Goal: Transaction & Acquisition: Obtain resource

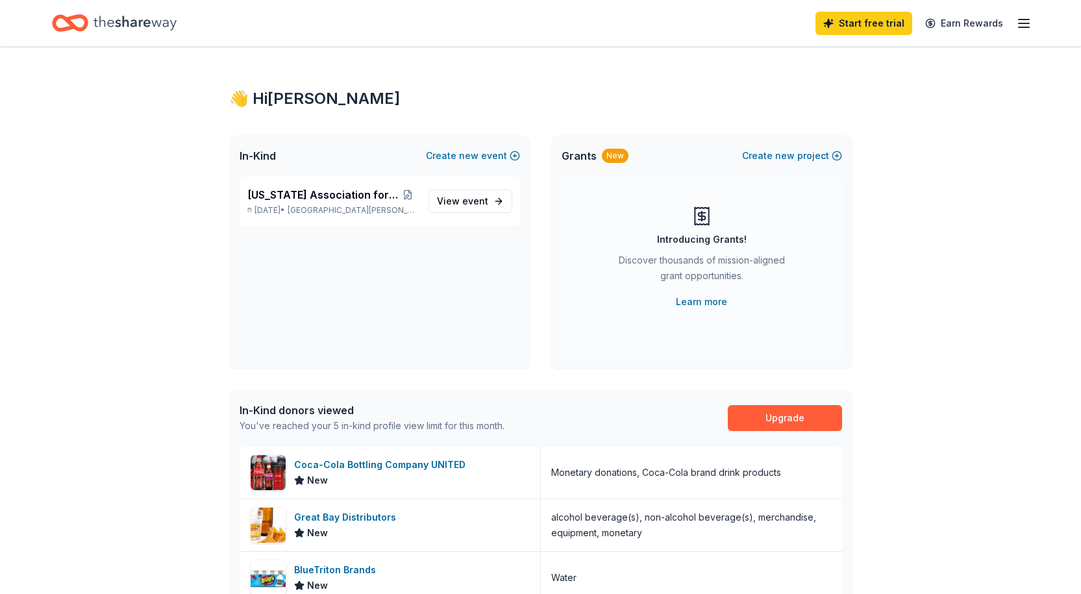
click at [471, 158] on span "new" at bounding box center [468, 156] width 19 height 16
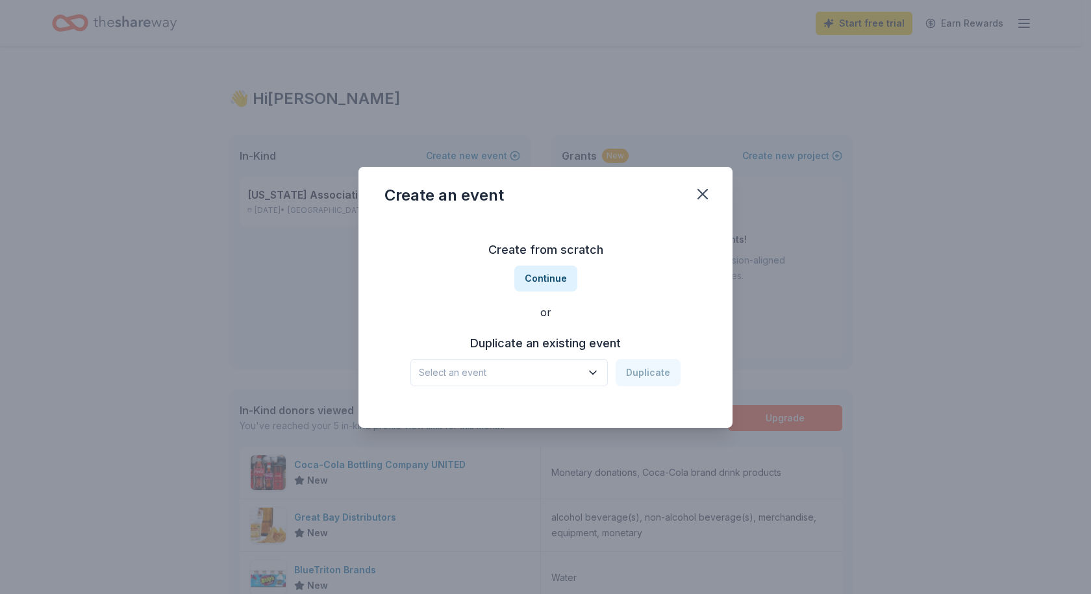
click at [551, 278] on button "Continue" at bounding box center [545, 279] width 63 height 26
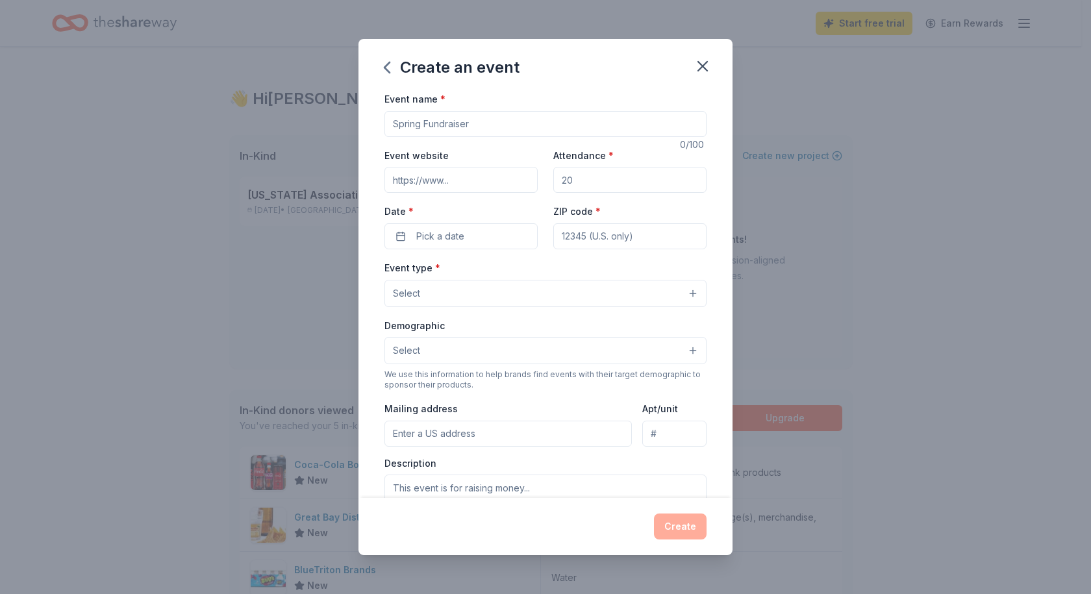
click at [436, 116] on input "Event name *" at bounding box center [545, 124] width 322 height 26
click at [705, 71] on icon "button" at bounding box center [702, 66] width 18 height 18
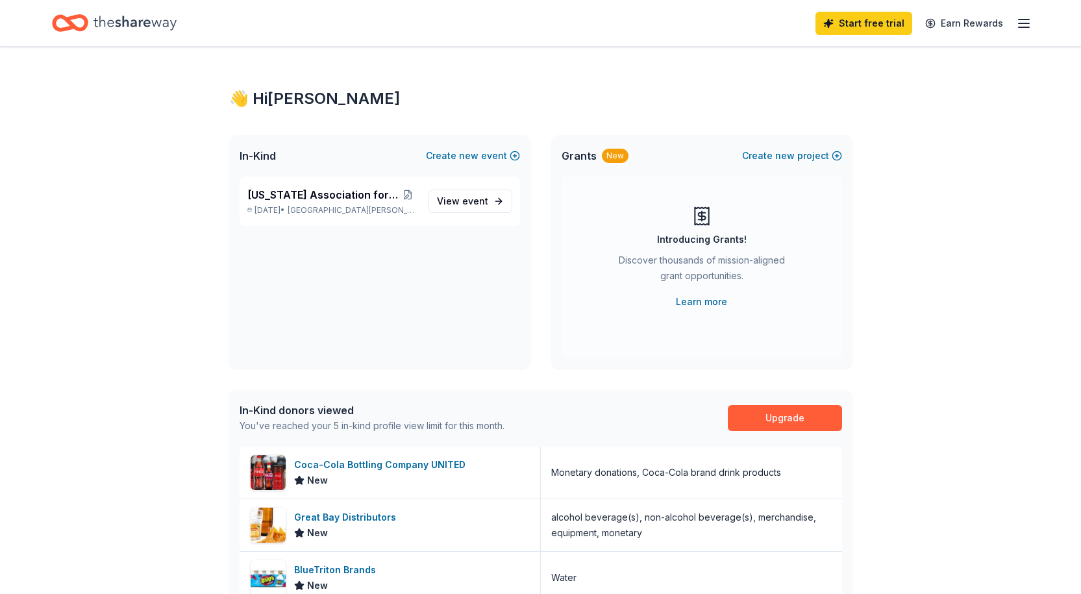
click at [482, 156] on button "Create new event" at bounding box center [473, 156] width 94 height 16
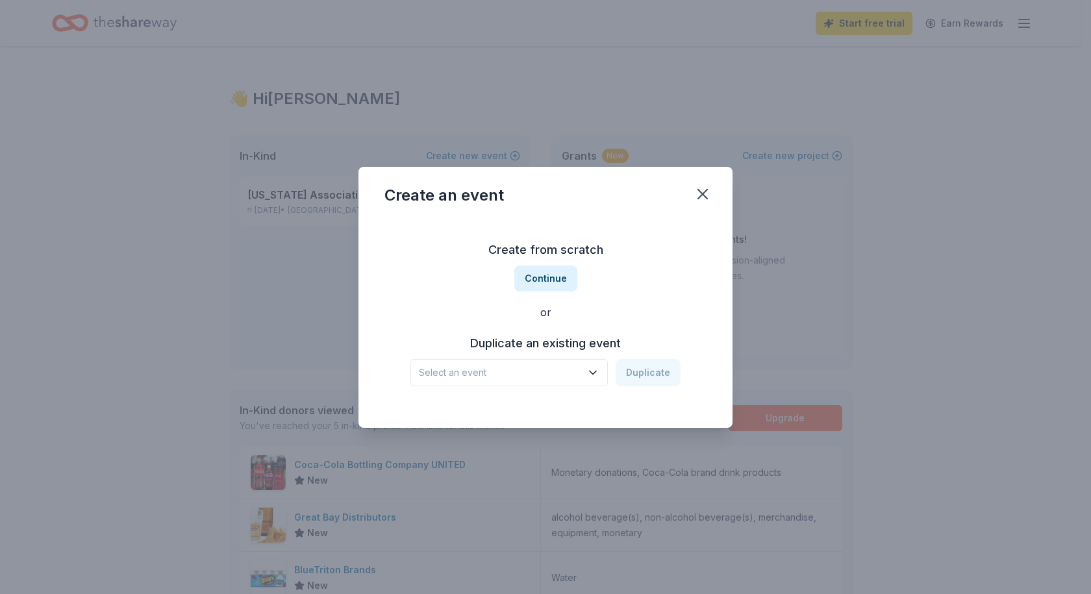
click at [697, 191] on icon "button" at bounding box center [702, 194] width 18 height 18
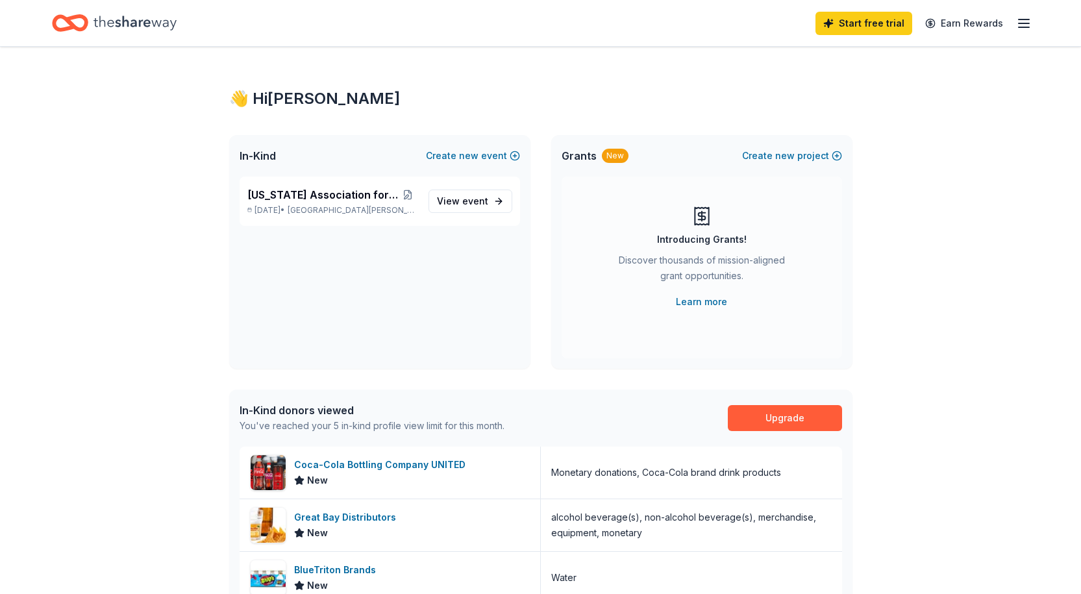
click at [802, 157] on button "Create new project" at bounding box center [792, 156] width 100 height 16
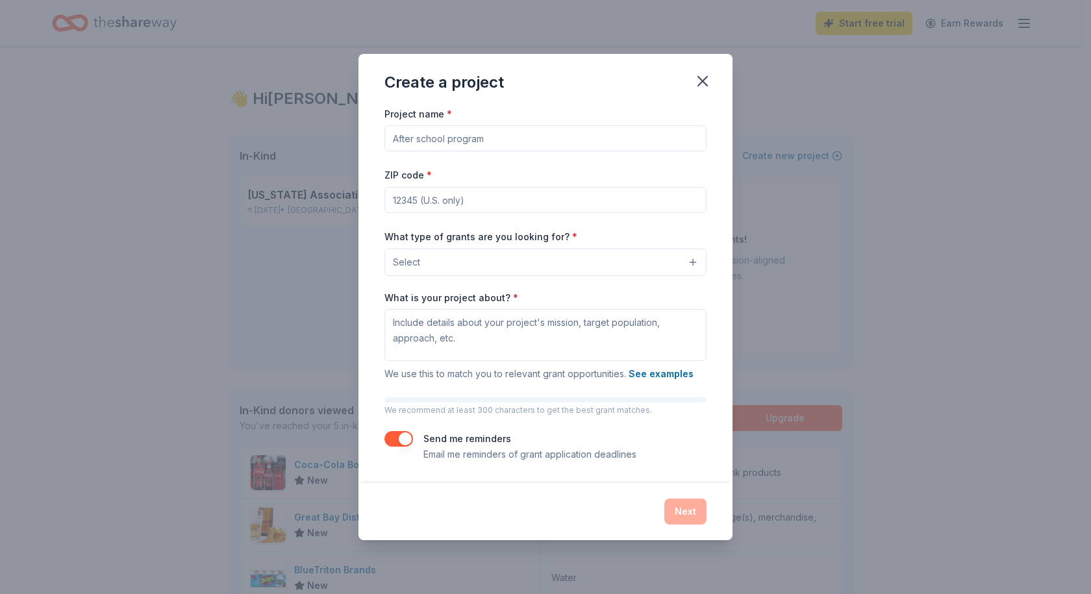
click at [429, 142] on input "Project name *" at bounding box center [545, 138] width 322 height 26
type input "Ocean Springs Vex Robotics Team"
type input "39564"
click at [455, 261] on button "Select" at bounding box center [545, 262] width 322 height 27
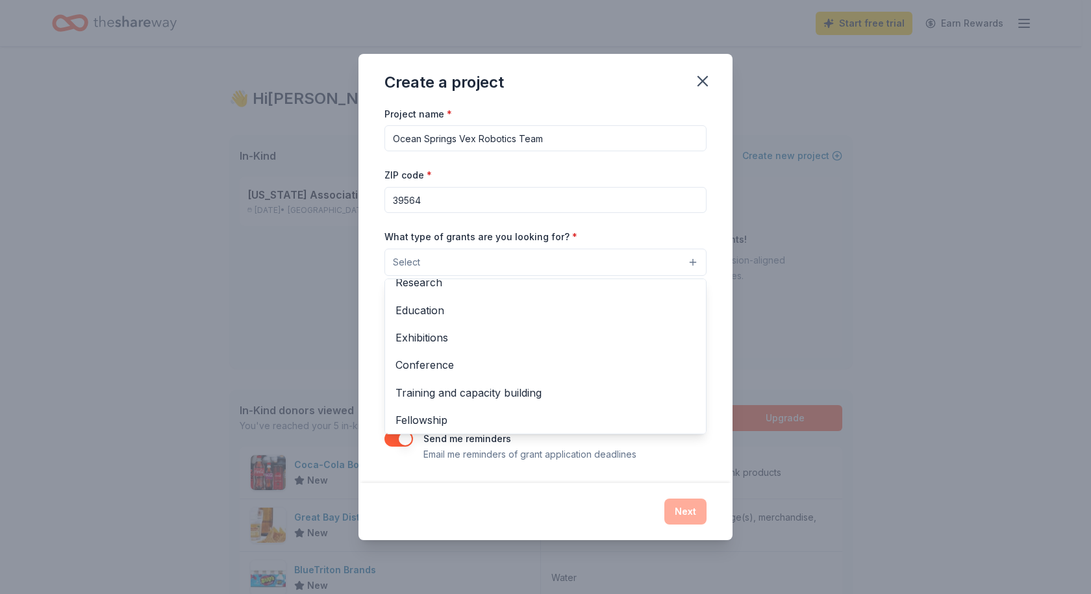
scroll to position [126, 0]
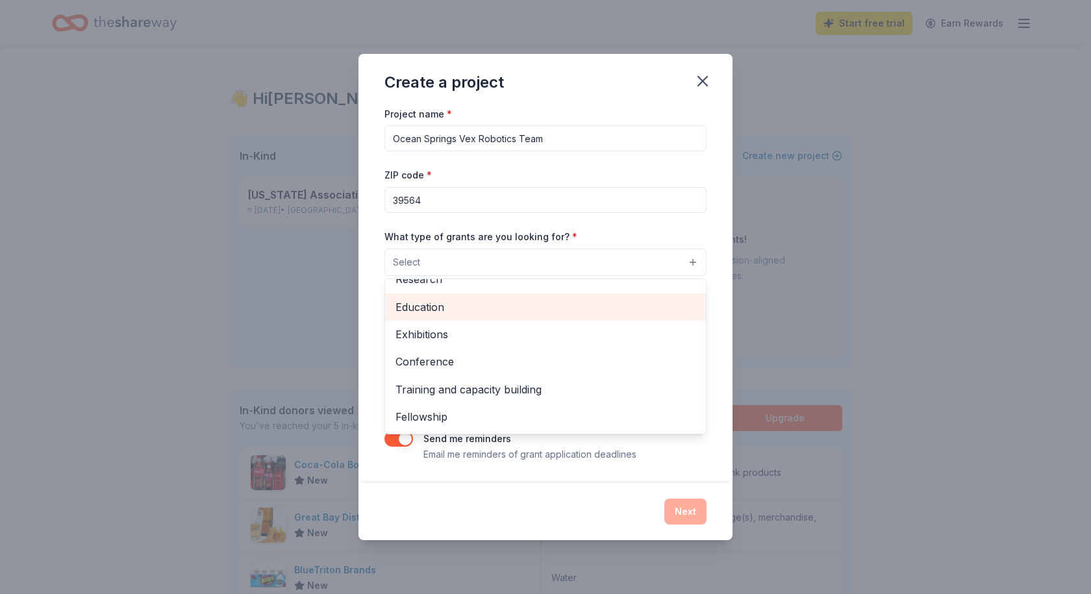
click at [451, 299] on span "Education" at bounding box center [545, 307] width 300 height 17
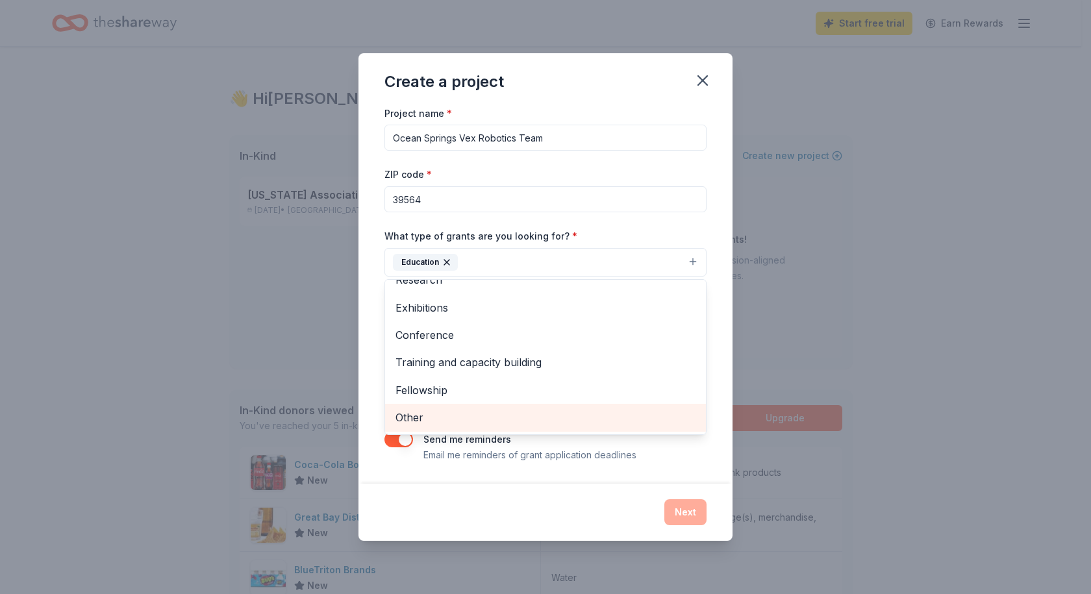
click at [486, 411] on span "Other" at bounding box center [545, 417] width 300 height 17
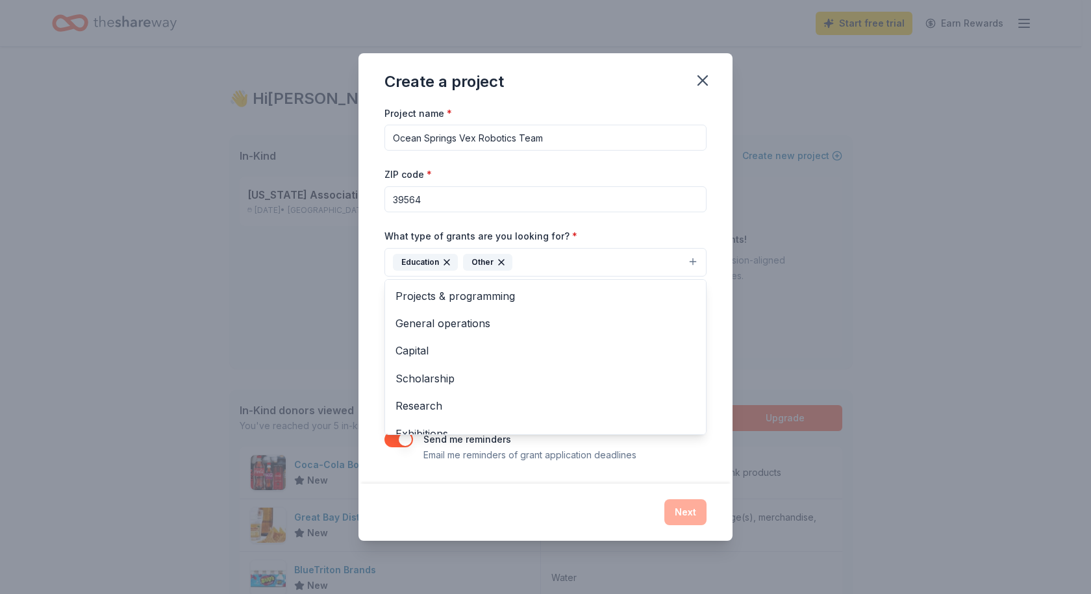
scroll to position [98, 0]
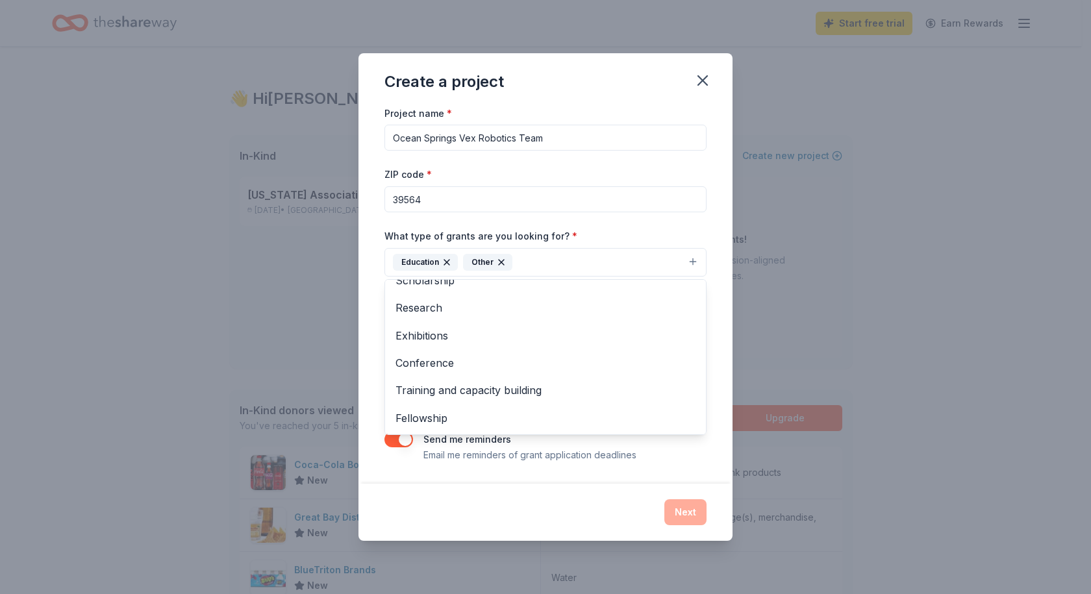
click at [529, 497] on div "Create a project Project name * Ocean Springs Vex Robotics Team ZIP code * 3956…" at bounding box center [545, 297] width 374 height 488
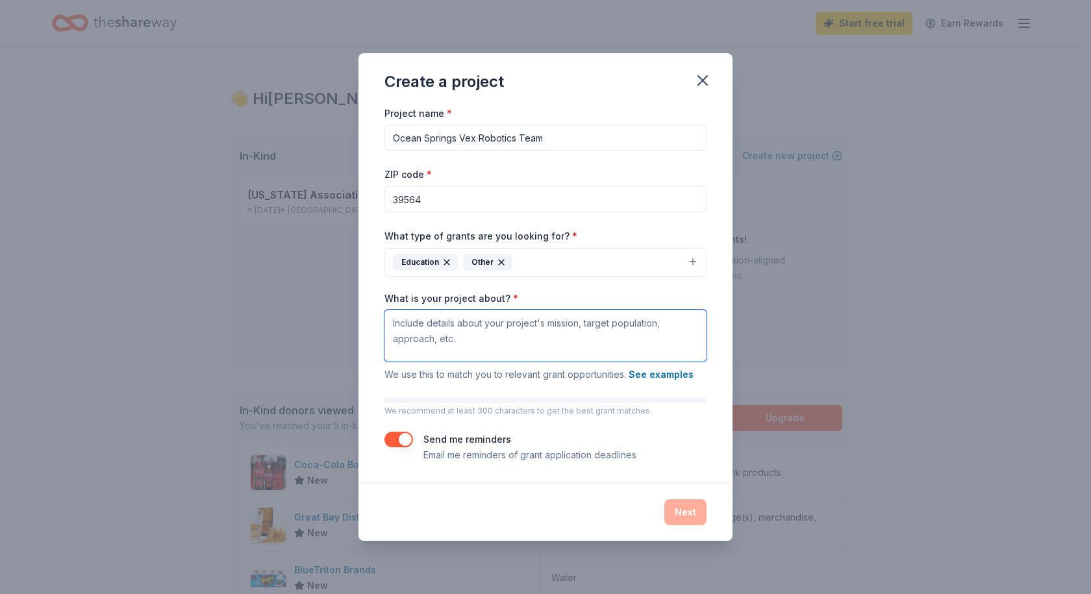
click at [424, 328] on textarea "What is your project about? *" at bounding box center [545, 336] width 322 height 52
paste textarea "What is VEX Robotics? VEX Robotics is a hands-on STEM (Science, Technology, Eng…"
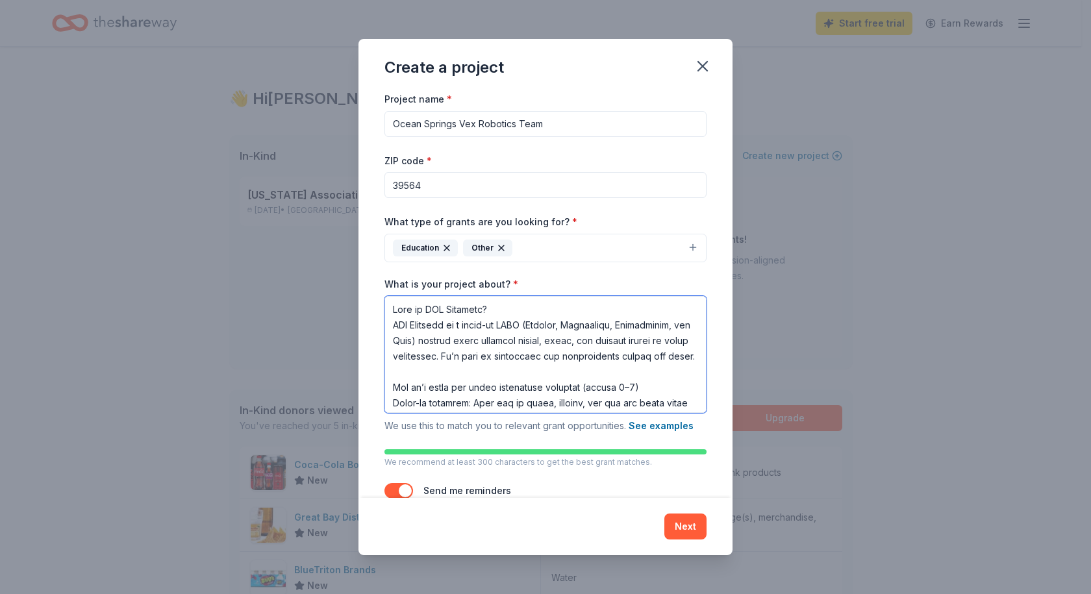
scroll to position [791, 0]
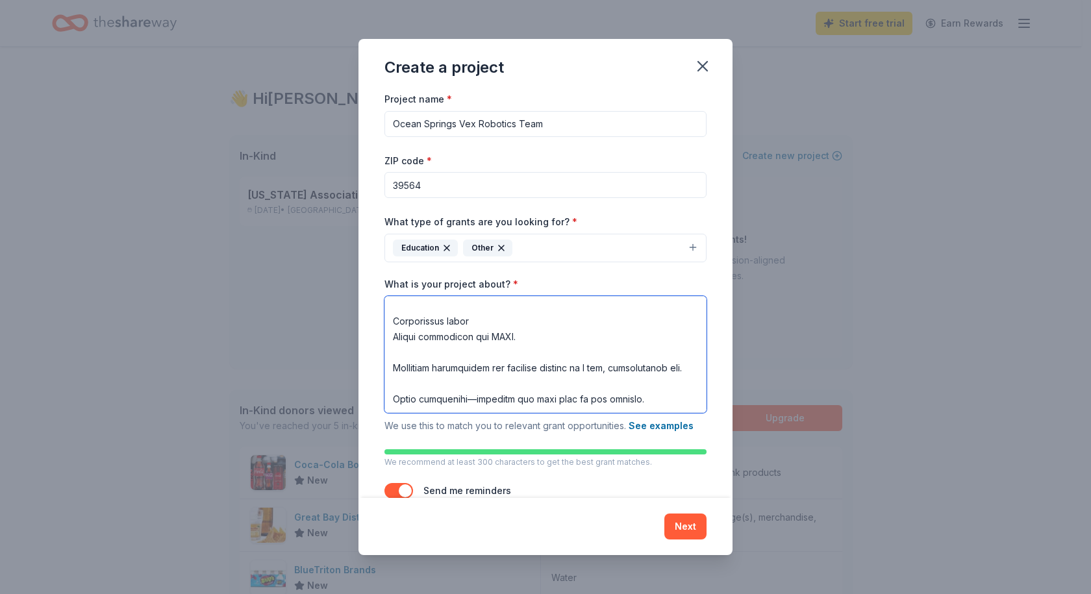
type textarea "What is VEX Robotics? VEX Robotics is a hands-on STEM (Science, Technology, Eng…"
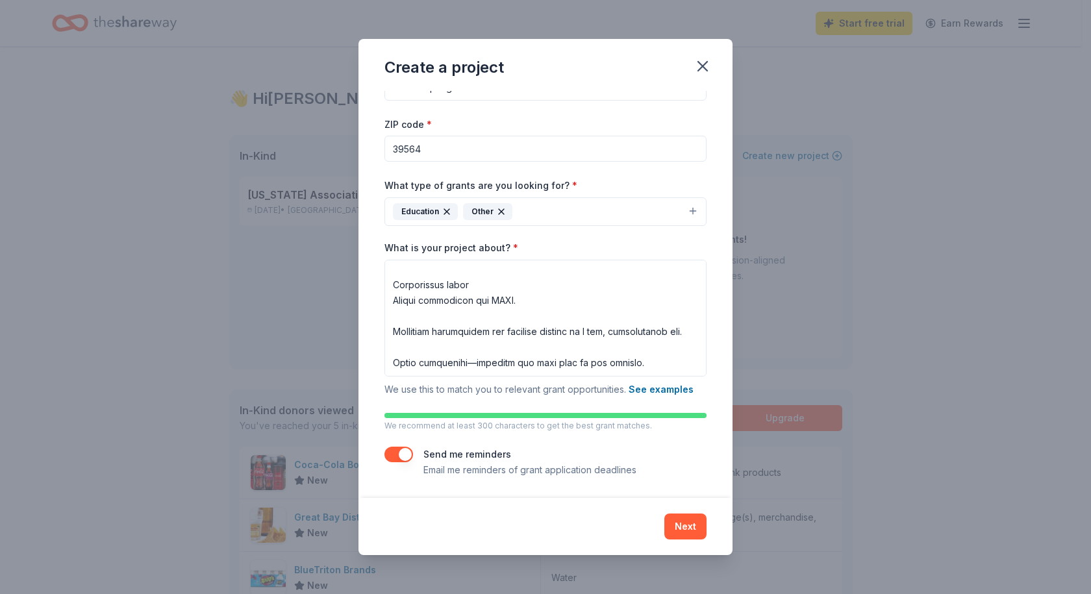
click at [695, 526] on button "Next" at bounding box center [685, 527] width 42 height 26
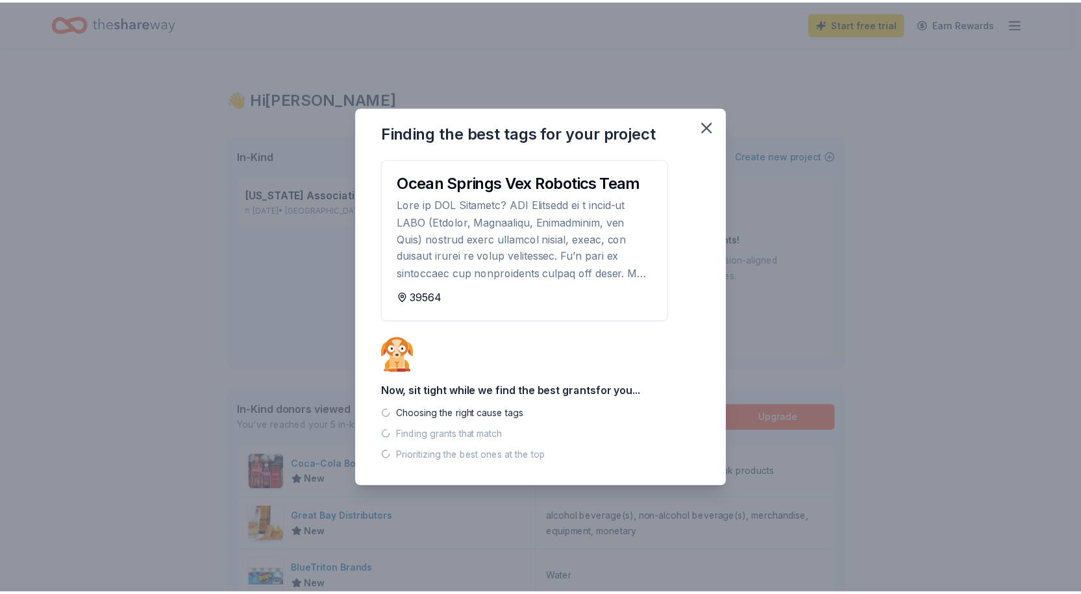
scroll to position [0, 0]
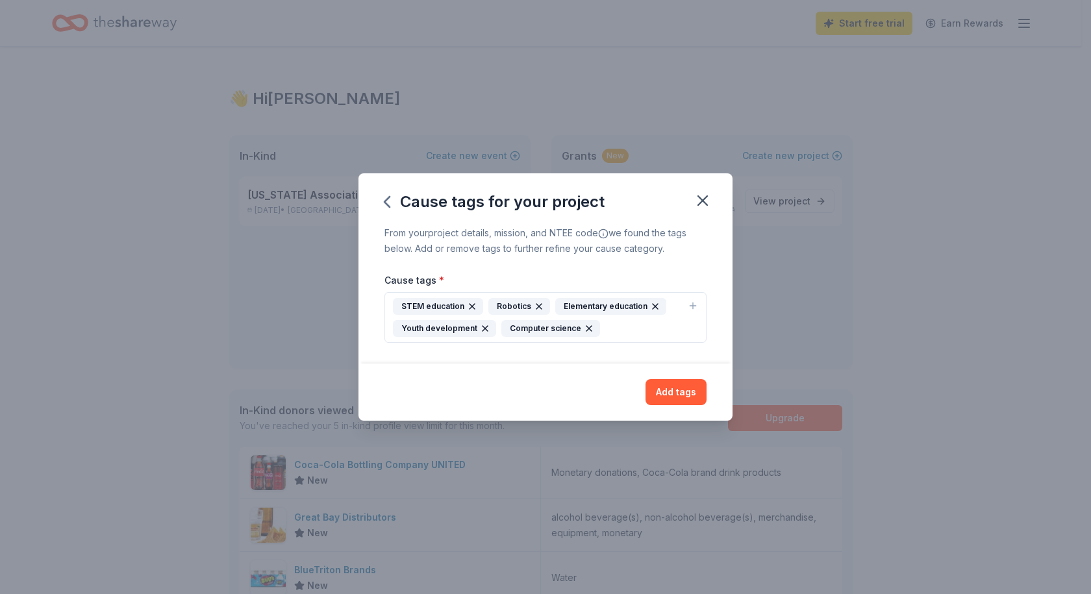
click at [675, 388] on button "Add tags" at bounding box center [675, 392] width 61 height 26
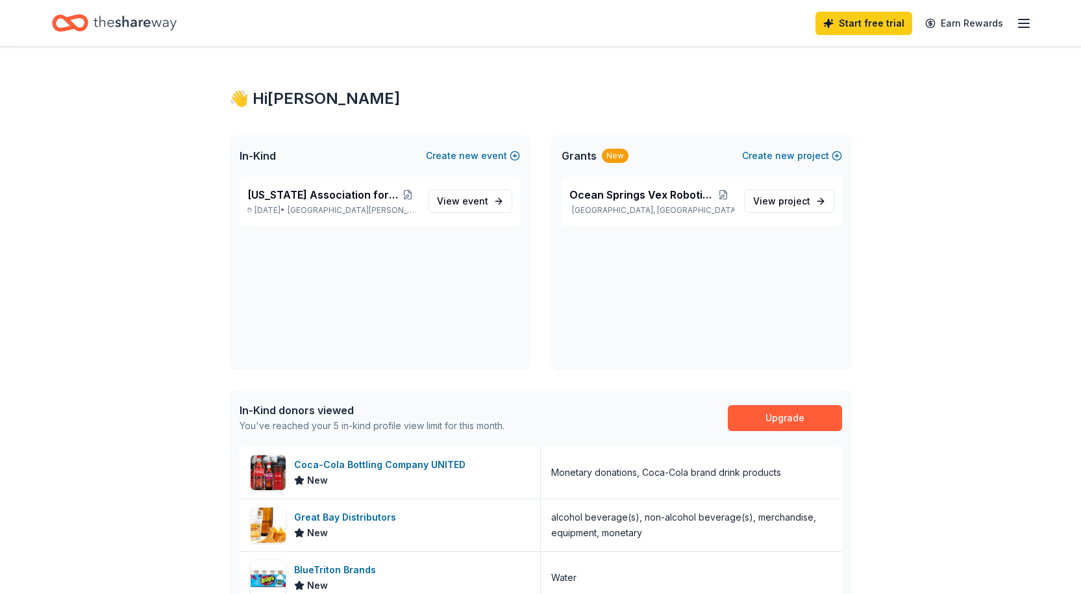
click at [780, 199] on span "project" at bounding box center [794, 200] width 32 height 11
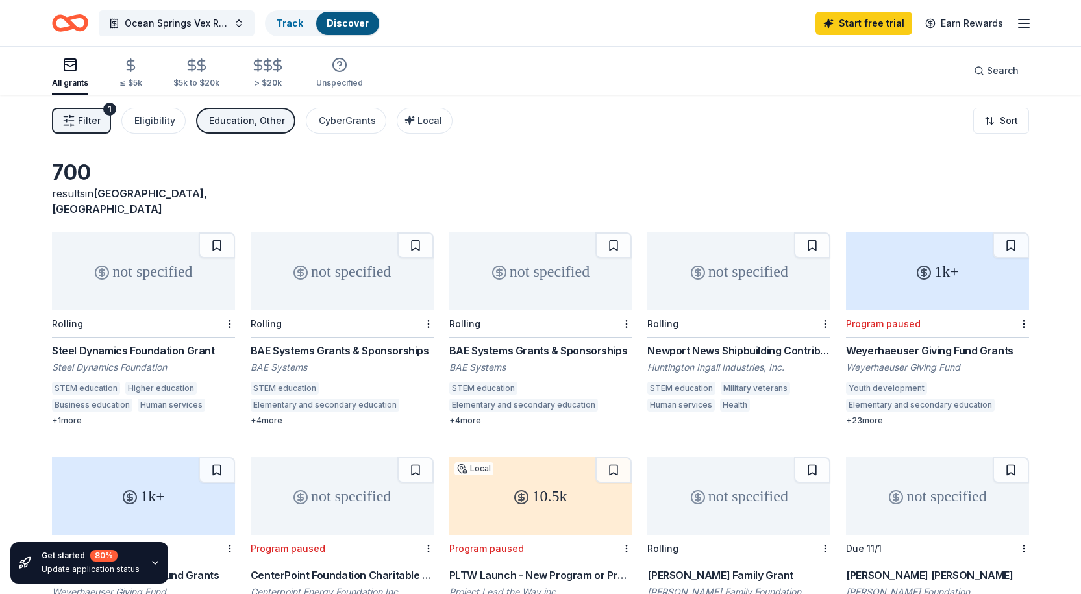
click at [116, 343] on div "Steel Dynamics Foundation Grant" at bounding box center [143, 351] width 183 height 16
click at [275, 343] on div "BAE Systems Grants & Sponsorships" at bounding box center [342, 351] width 183 height 16
click at [708, 343] on div "Newport News Shipbuilding Contributions Program" at bounding box center [738, 351] width 183 height 16
click at [1020, 25] on icon "button" at bounding box center [1024, 24] width 16 height 16
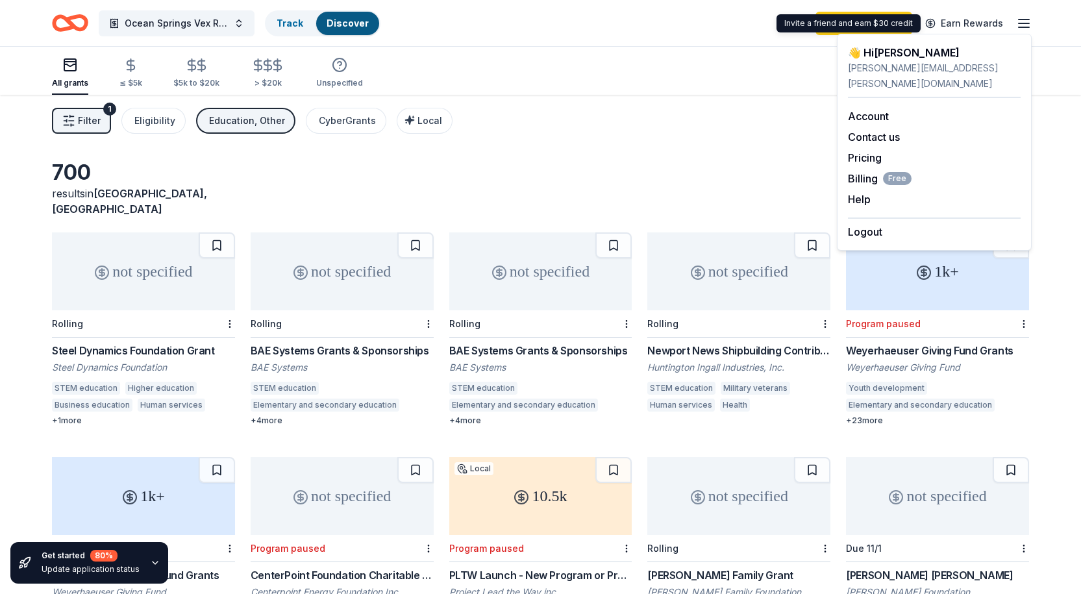
click at [704, 134] on div "Filter 1 Eligibility Education, Other CyberGrants Local Sort" at bounding box center [540, 121] width 1081 height 52
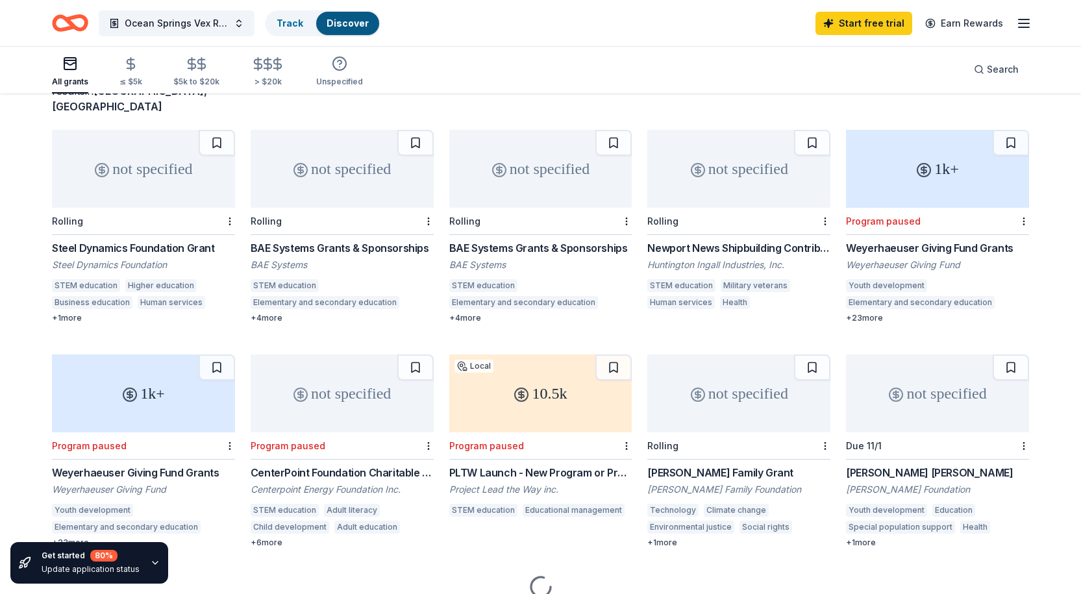
scroll to position [145, 0]
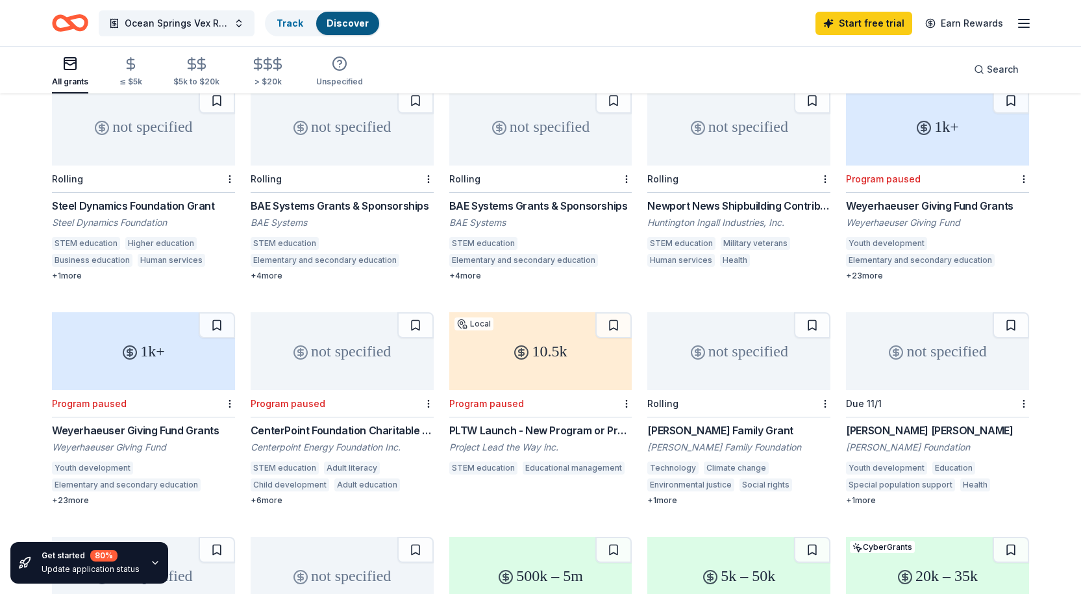
click at [119, 423] on div "Weyerhaeuser Giving Fund Grants" at bounding box center [143, 431] width 183 height 16
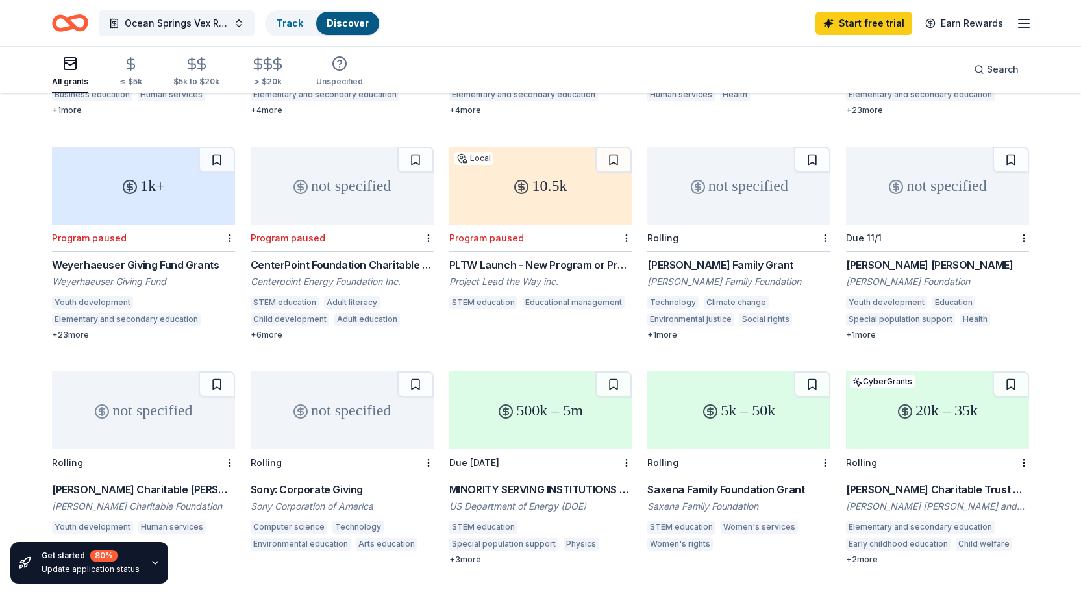
scroll to position [306, 0]
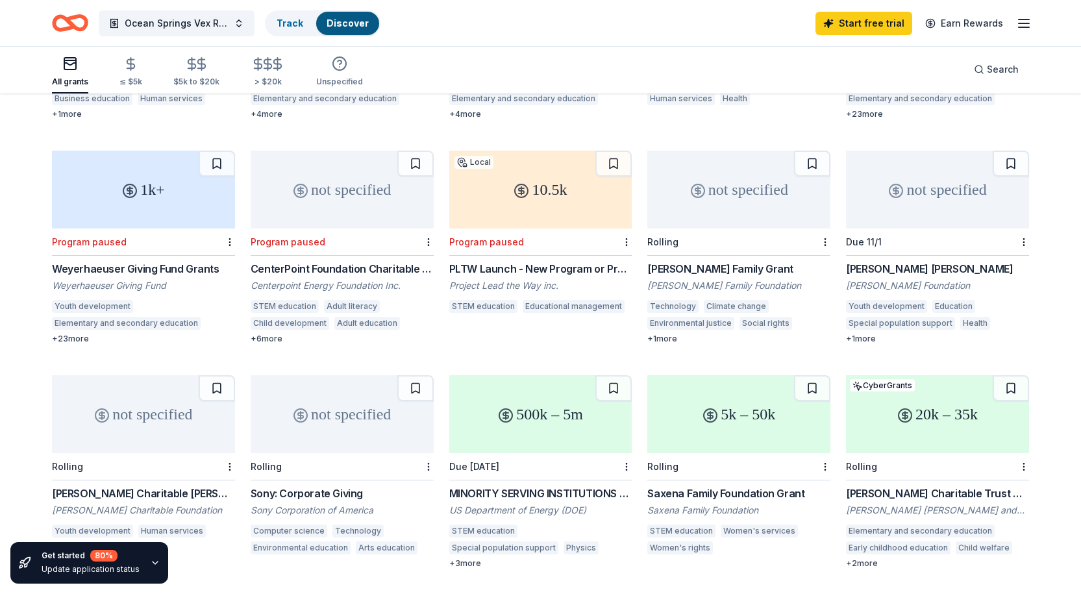
click at [663, 261] on div "[PERSON_NAME] Family Grant" at bounding box center [738, 269] width 183 height 16
click at [896, 261] on div "Edwin S. Webster Grant" at bounding box center [937, 269] width 183 height 16
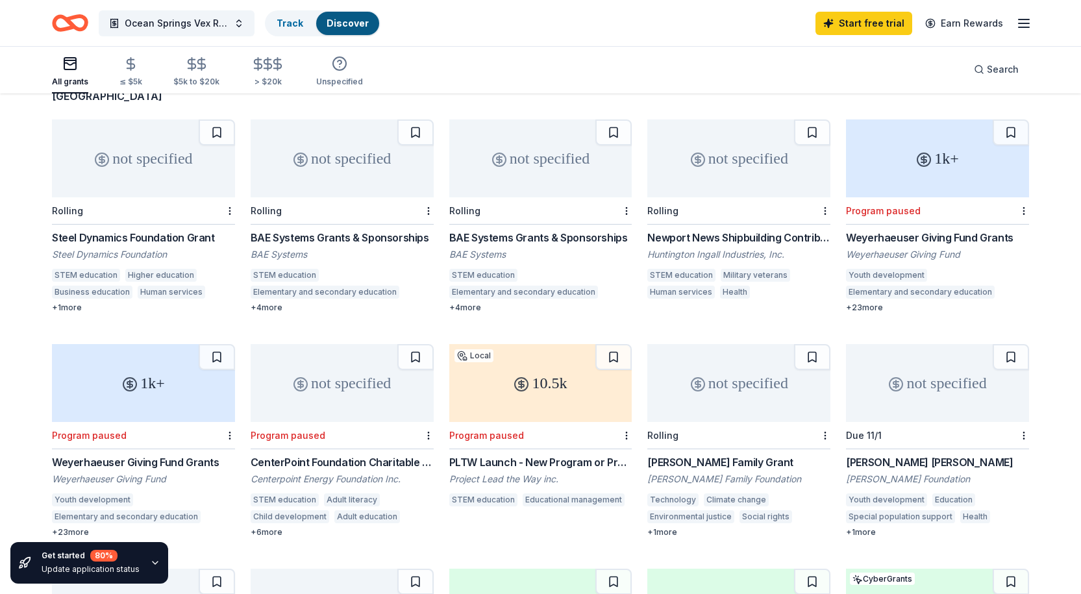
scroll to position [0, 0]
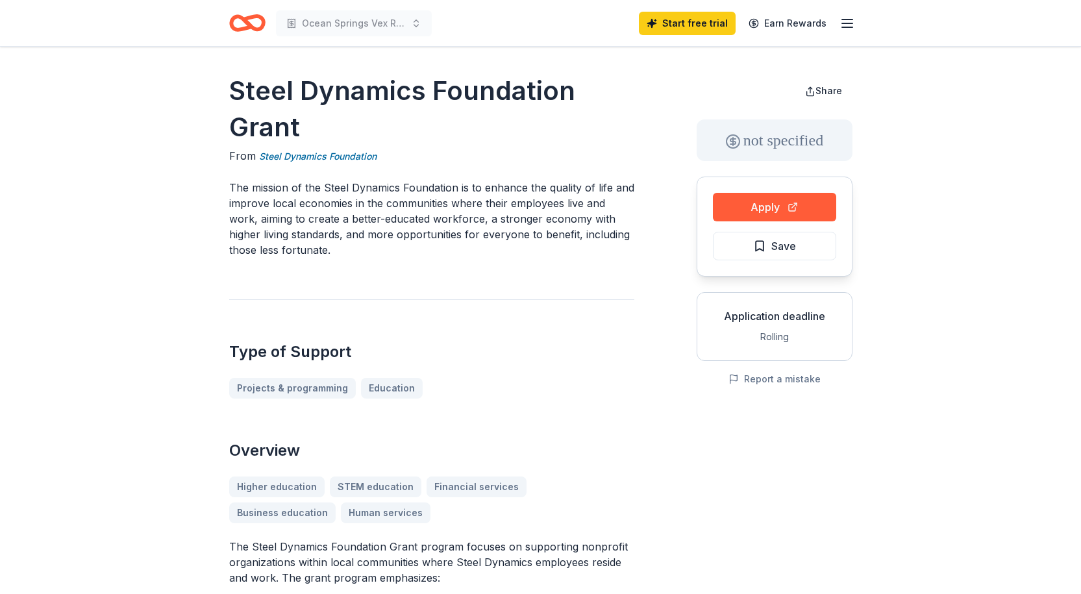
click at [774, 201] on button "Apply" at bounding box center [774, 207] width 123 height 29
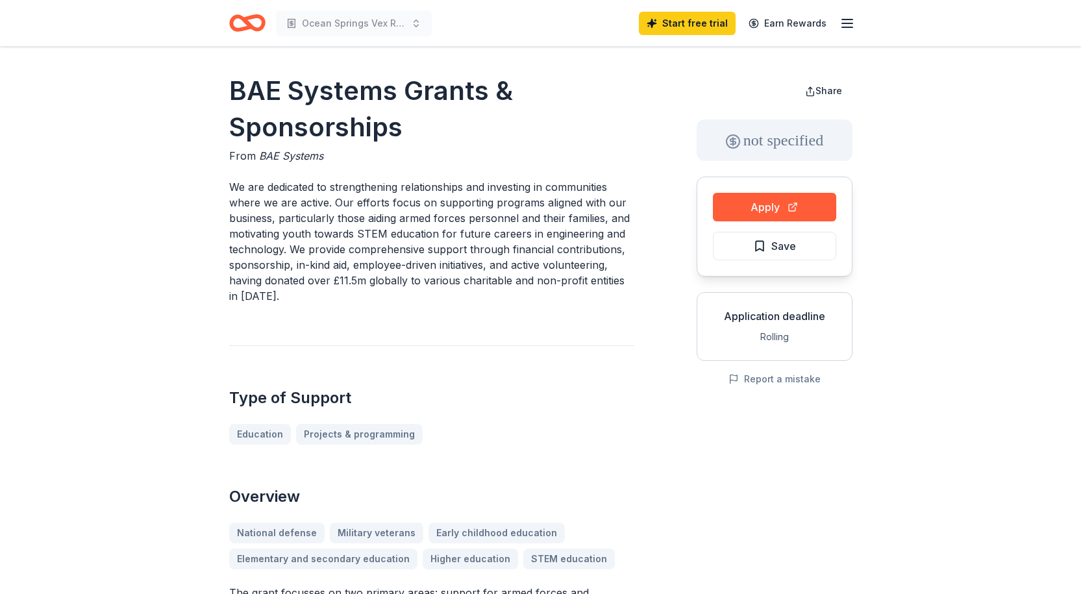
click at [781, 209] on button "Apply" at bounding box center [774, 207] width 123 height 29
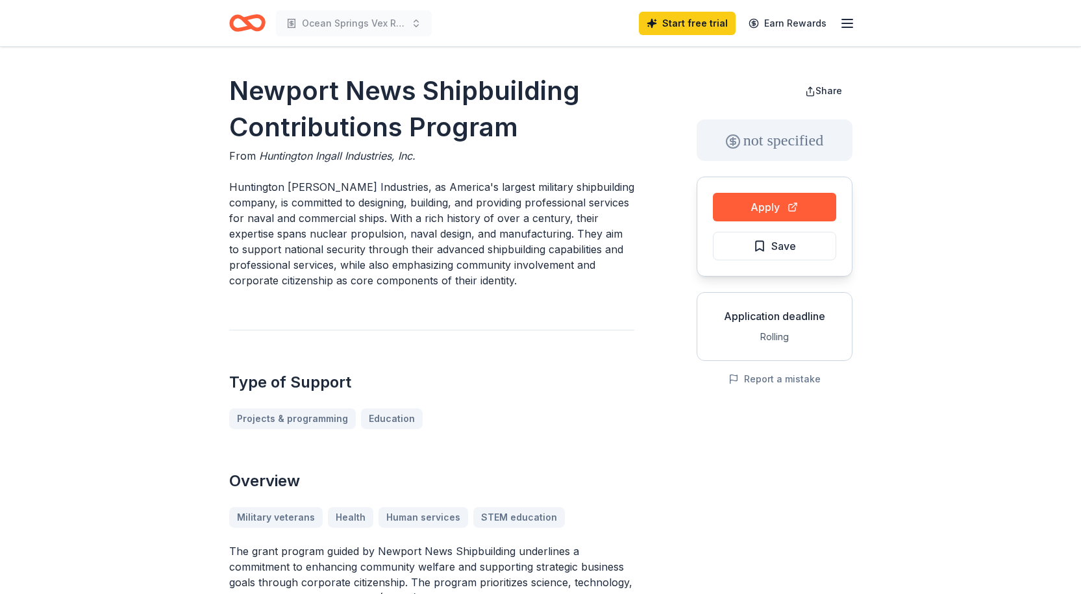
click at [780, 201] on button "Apply" at bounding box center [774, 207] width 123 height 29
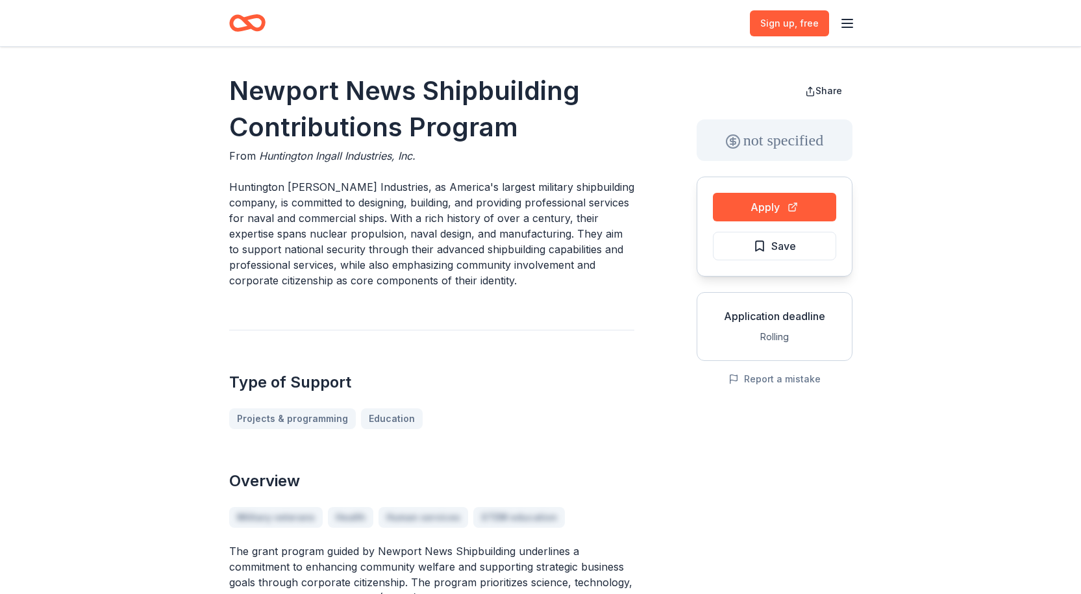
click at [766, 204] on button "Apply" at bounding box center [774, 207] width 123 height 29
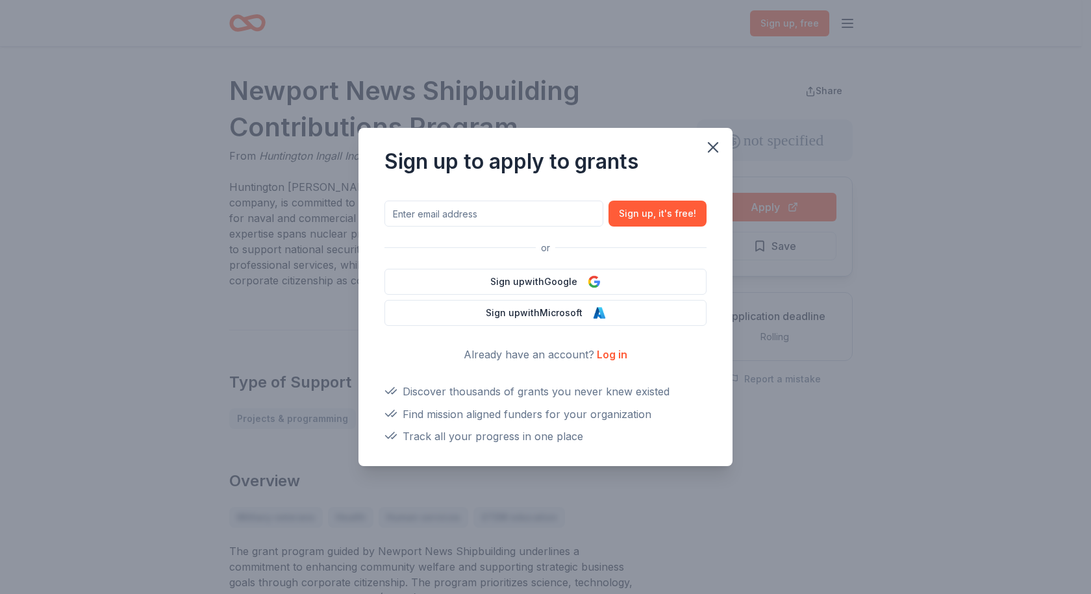
click at [713, 145] on icon "button" at bounding box center [713, 147] width 18 height 18
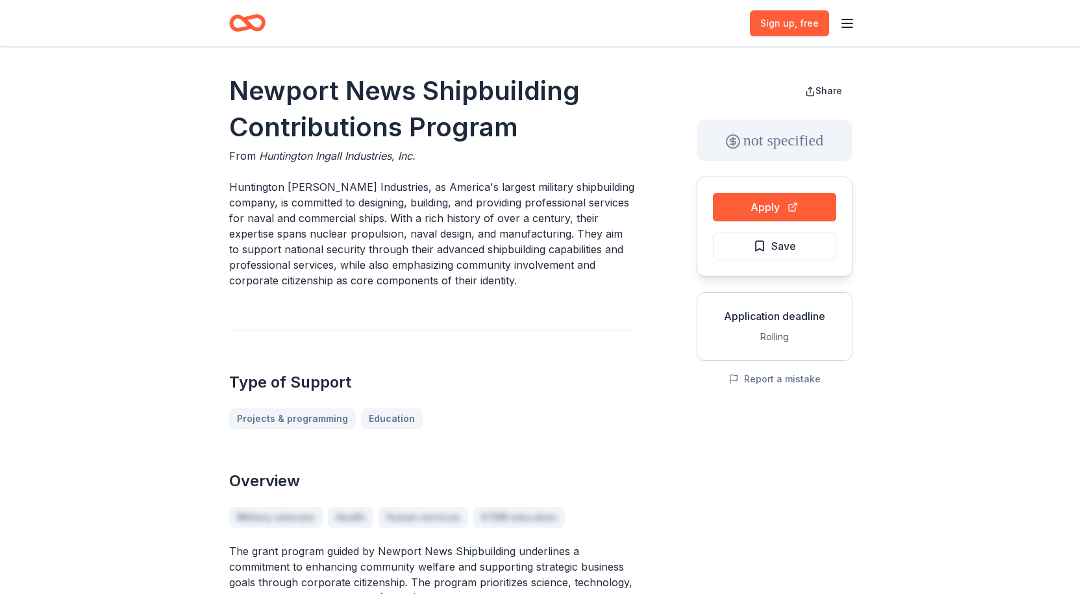
click at [843, 19] on line "button" at bounding box center [847, 19] width 10 height 0
click at [689, 124] on button "Log in" at bounding box center [686, 127] width 30 height 16
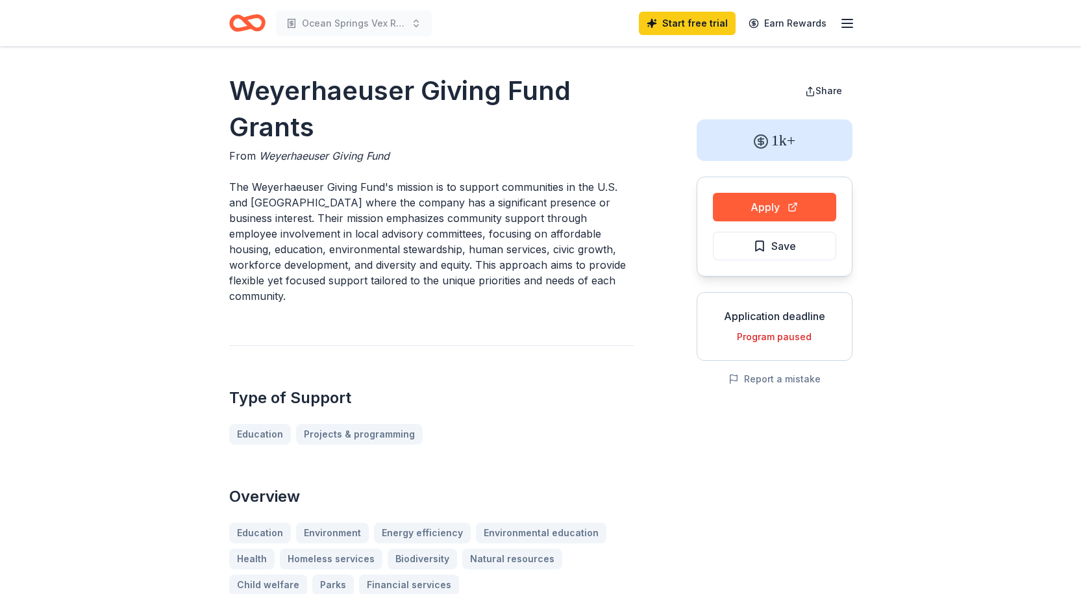
click at [782, 205] on button "Apply" at bounding box center [774, 207] width 123 height 29
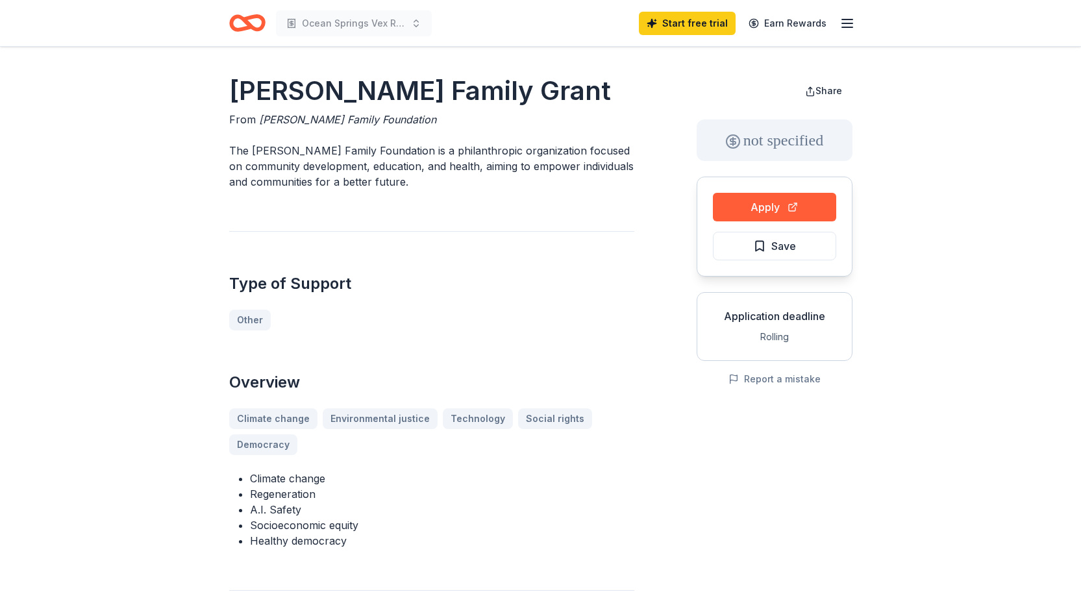
click at [776, 209] on button "Apply" at bounding box center [774, 207] width 123 height 29
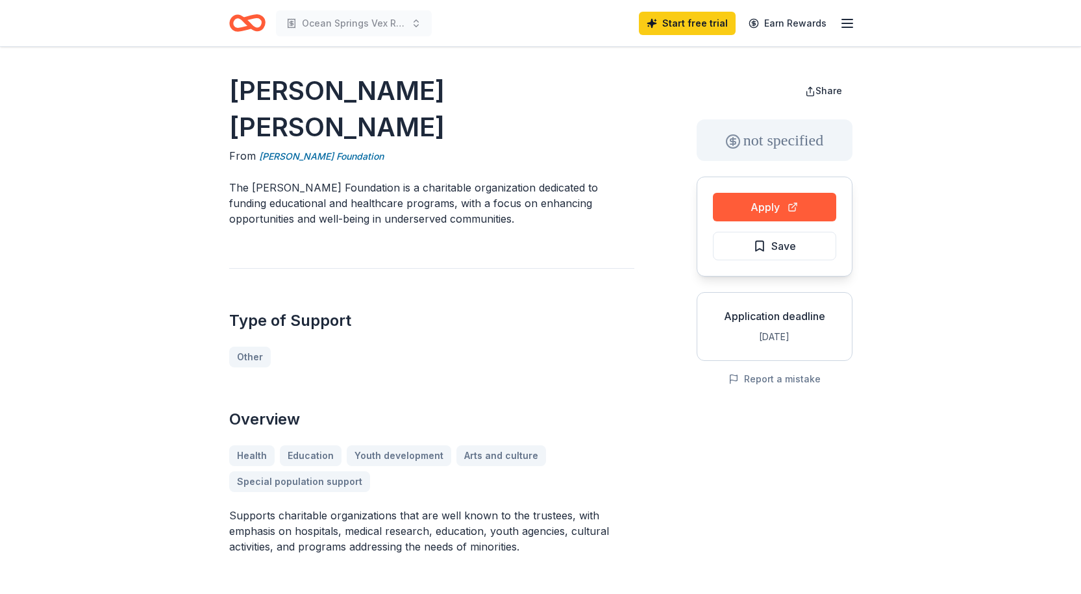
click at [745, 208] on button "Apply" at bounding box center [774, 207] width 123 height 29
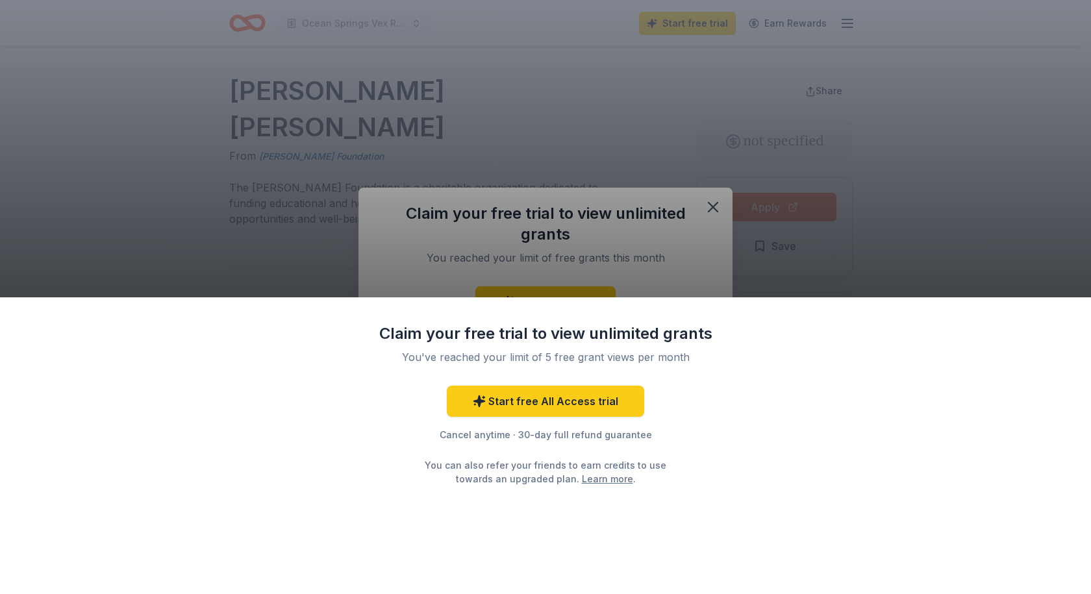
click at [712, 207] on div "Claim your free trial to view unlimited grants You've reached your limit of 5 f…" at bounding box center [545, 297] width 1091 height 594
click at [858, 211] on div "Claim your free trial to view unlimited grants You've reached your limit of 5 f…" at bounding box center [545, 297] width 1091 height 594
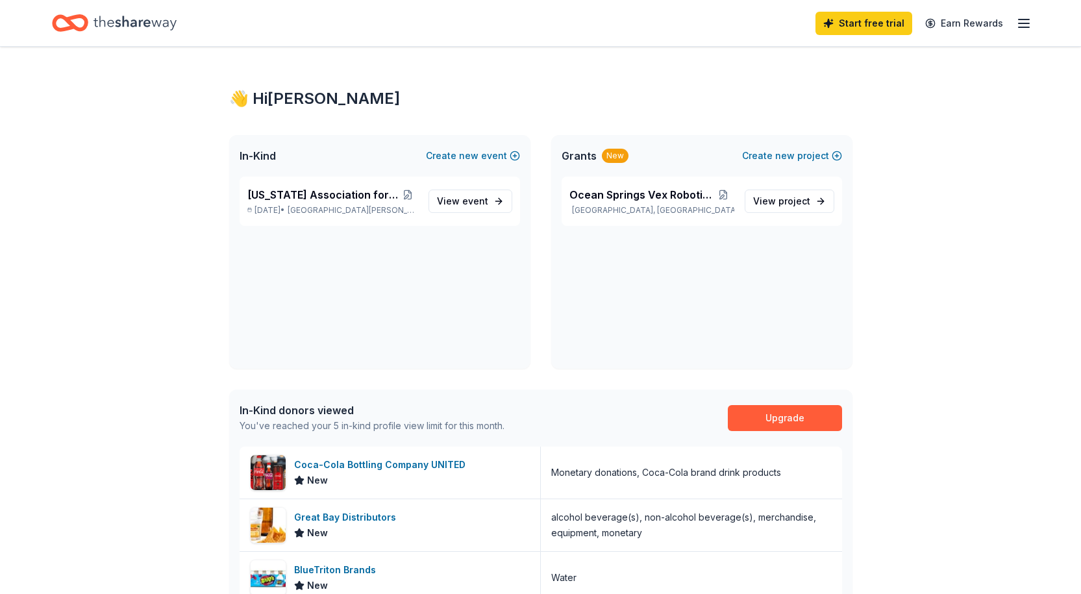
click at [473, 200] on span "event" at bounding box center [475, 200] width 26 height 11
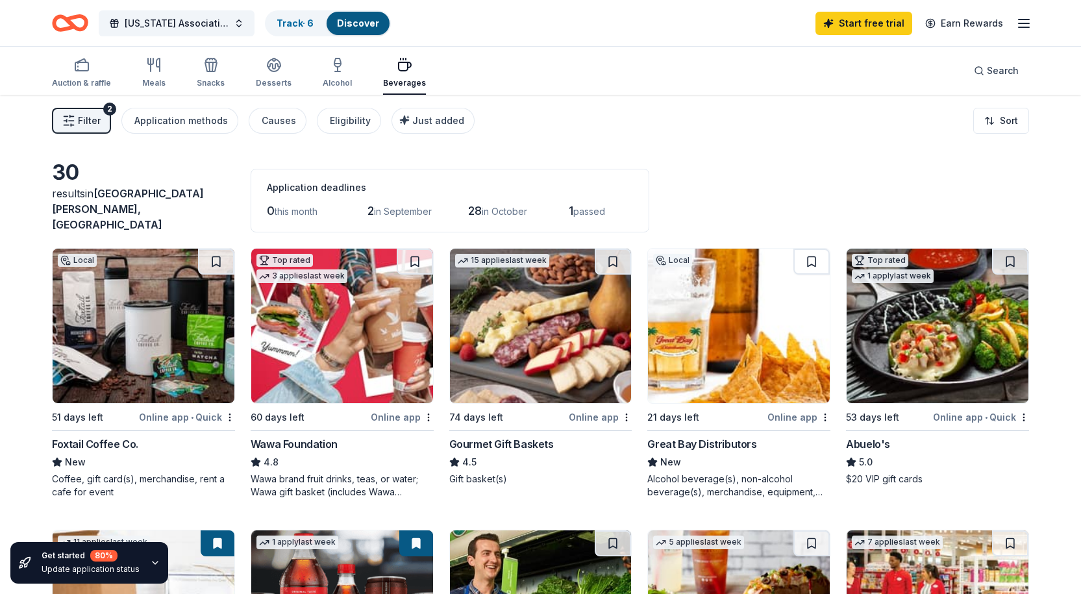
click at [206, 71] on icon "button" at bounding box center [211, 66] width 12 height 9
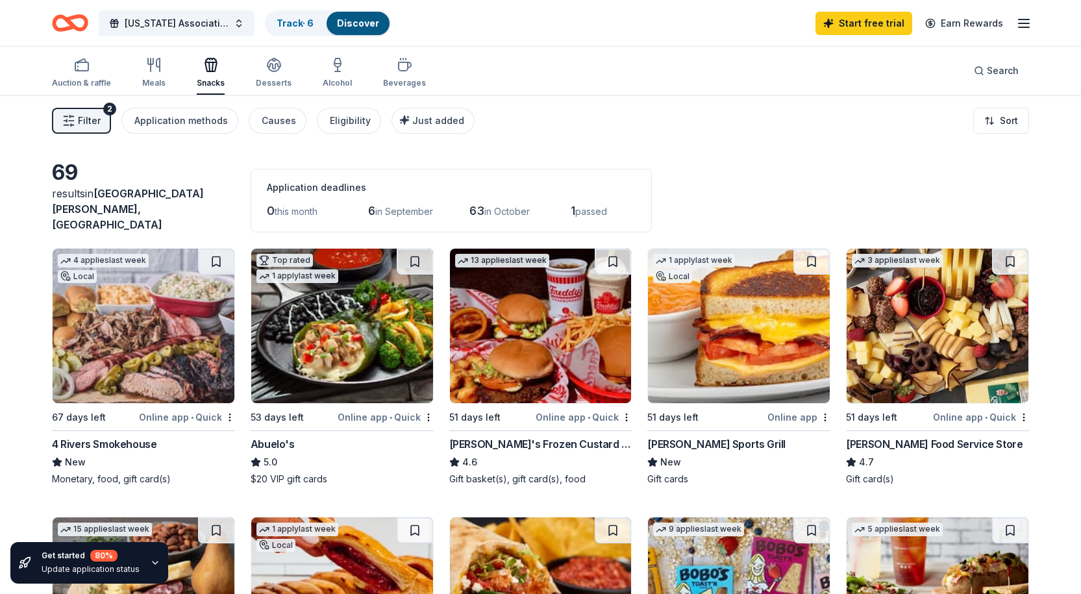
click at [274, 62] on icon "button" at bounding box center [274, 65] width 16 height 16
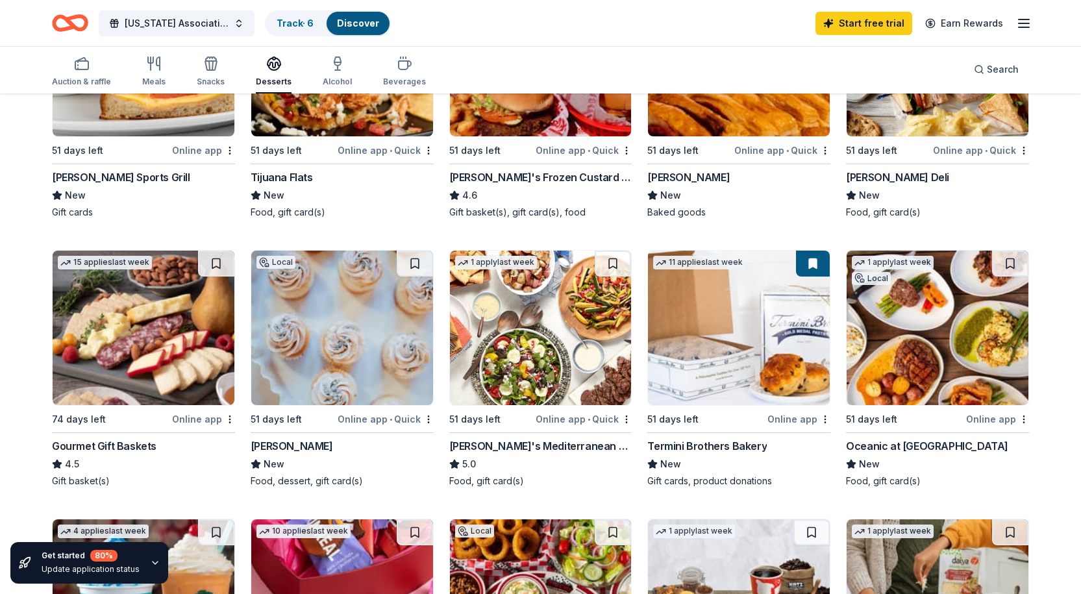
scroll to position [275, 0]
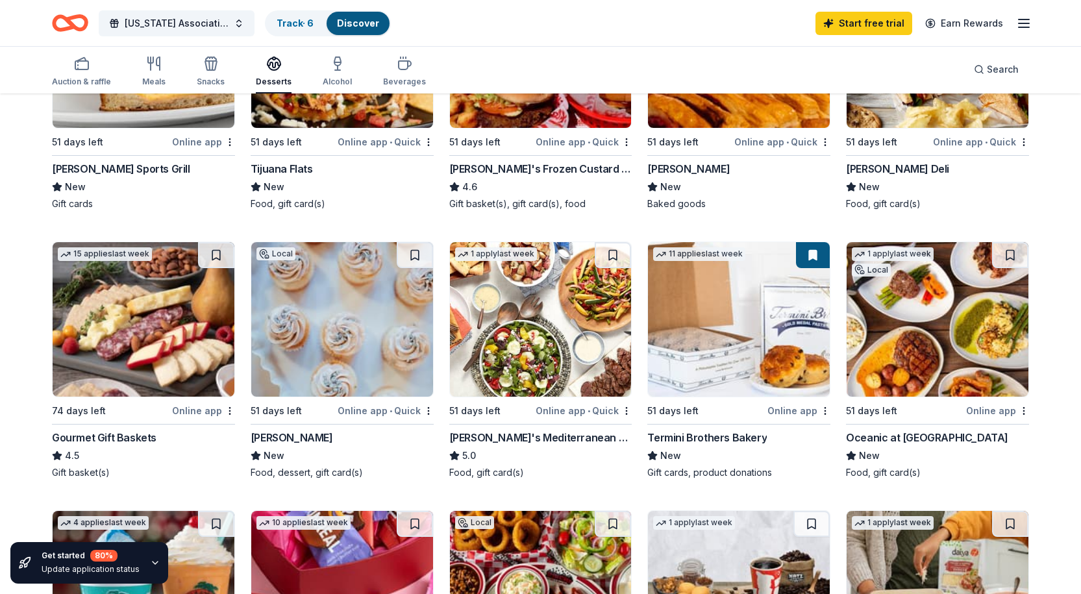
click at [336, 310] on img at bounding box center [342, 319] width 182 height 155
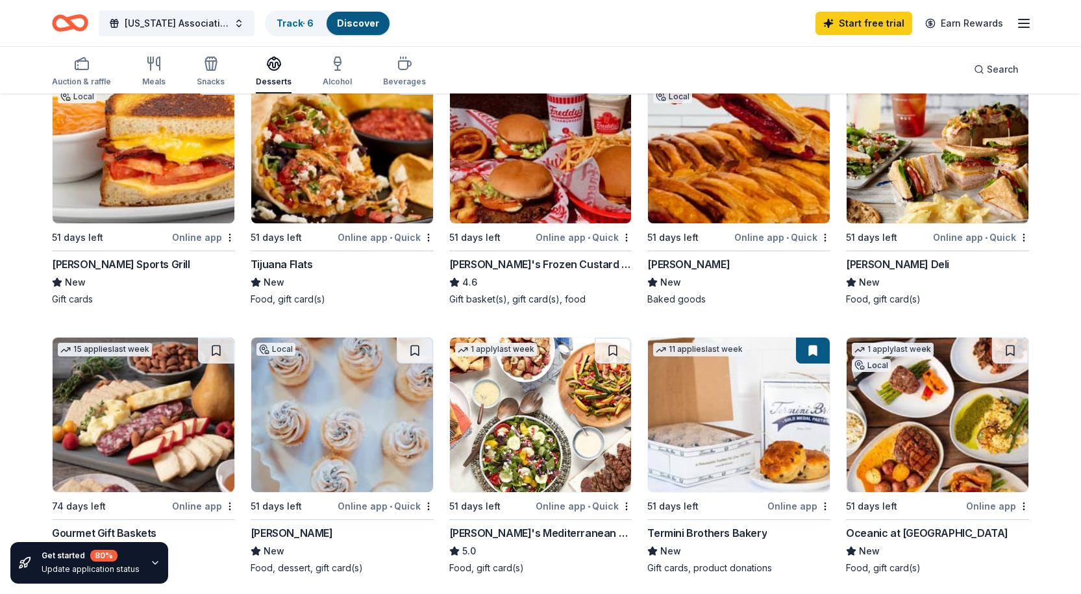
scroll to position [0, 0]
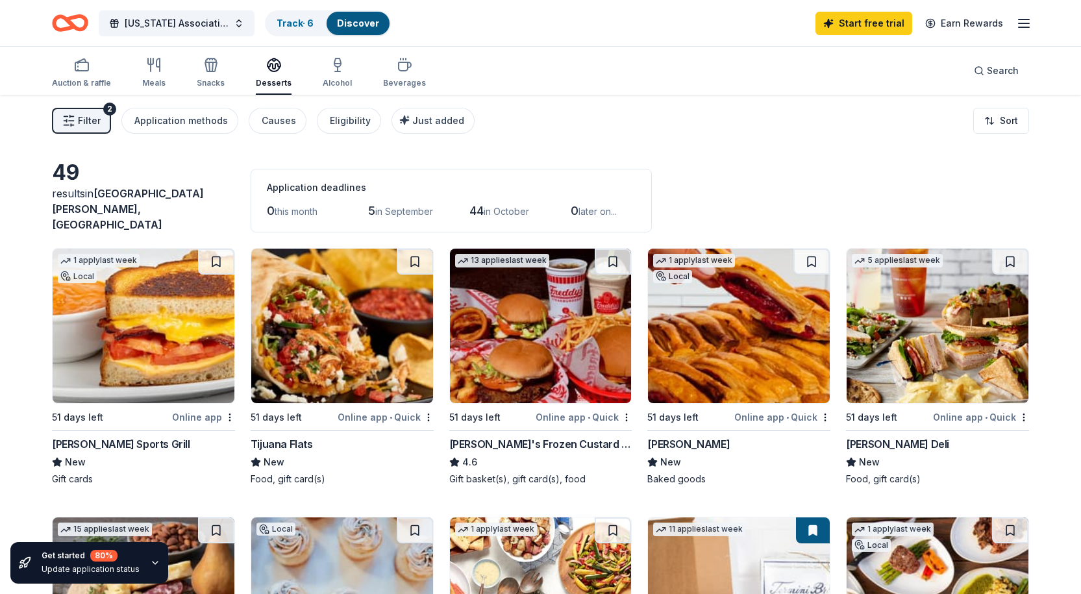
click at [296, 14] on div "Track · 6" at bounding box center [295, 23] width 58 height 23
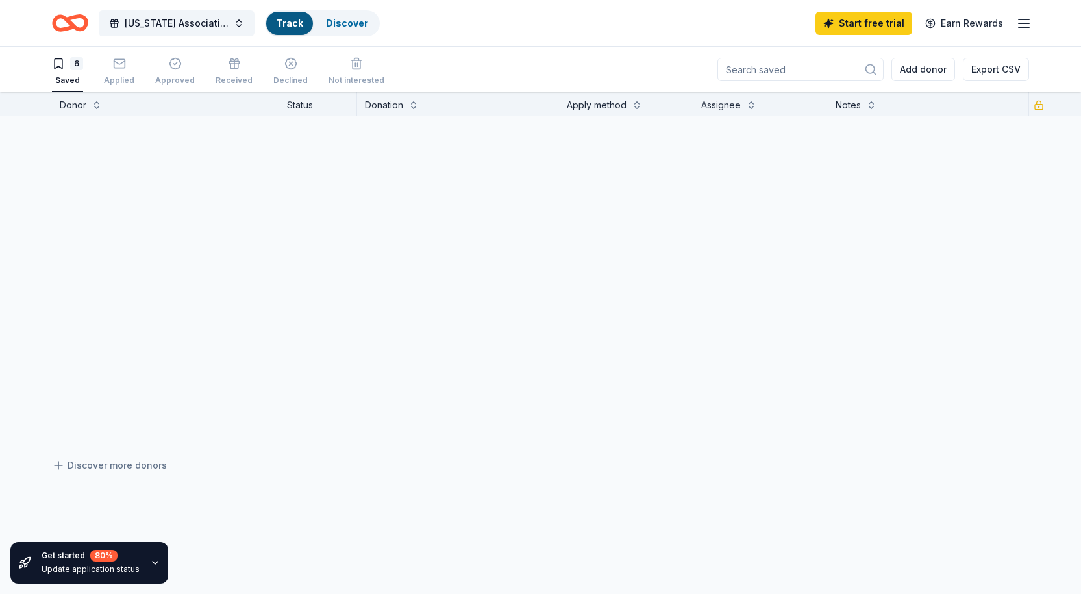
scroll to position [1, 0]
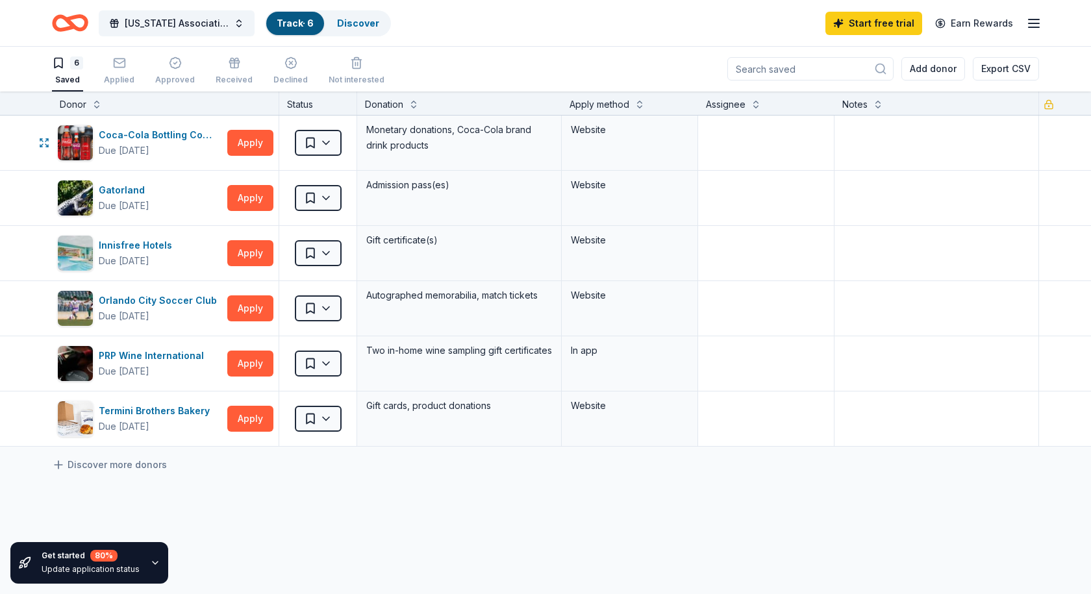
click at [331, 147] on html "[US_STATE] Association for the Gifted Track · 6 Discover Start free trial Earn …" at bounding box center [545, 296] width 1091 height 594
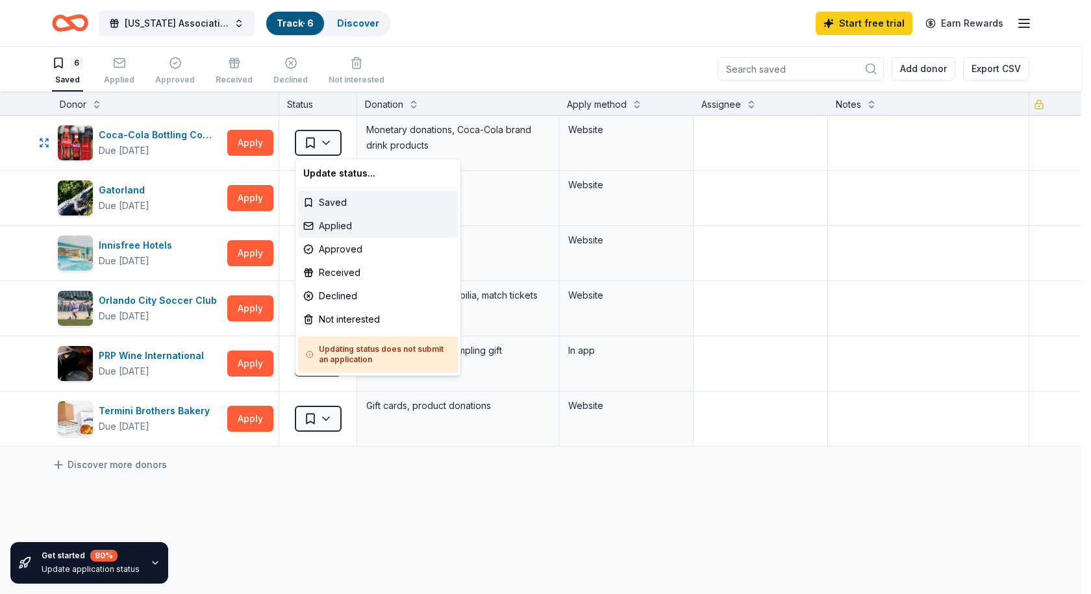
click at [332, 226] on div "Applied" at bounding box center [378, 225] width 160 height 23
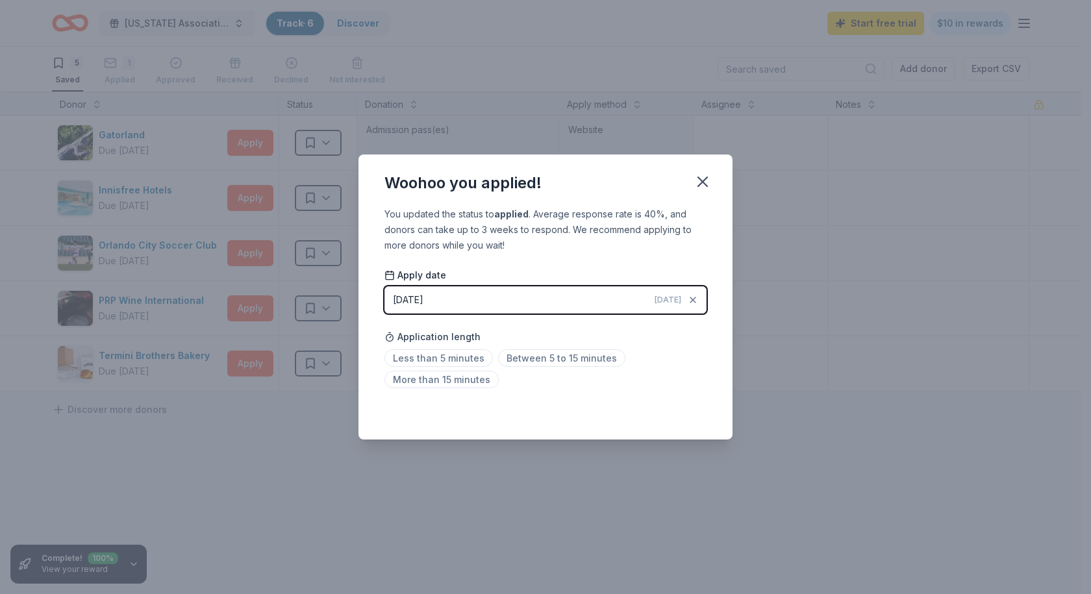
click at [703, 183] on icon "button" at bounding box center [702, 181] width 9 height 9
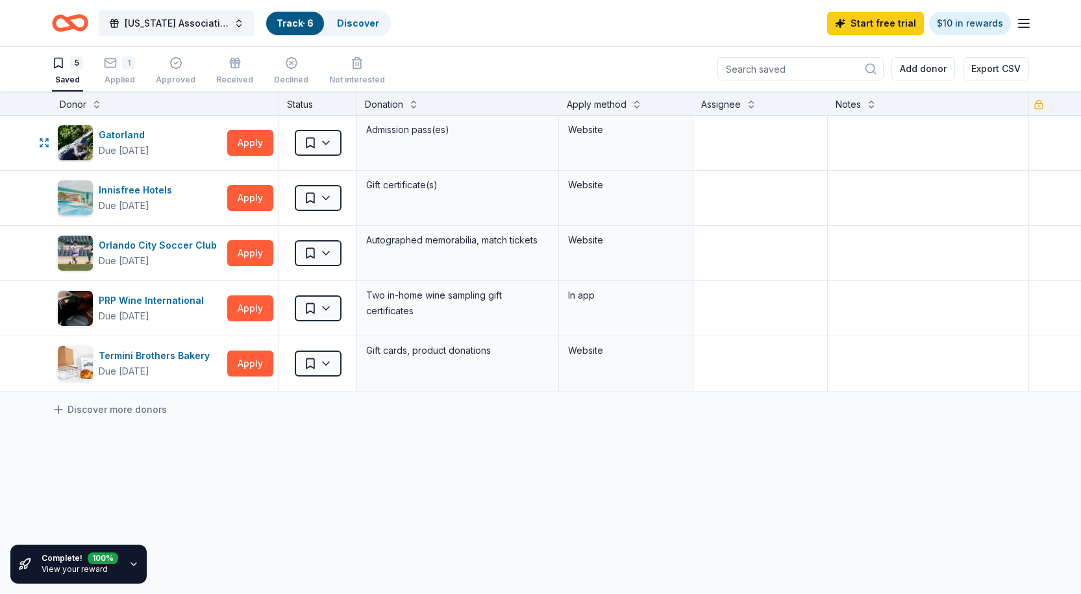
click at [328, 140] on html "[US_STATE] Association for the Gifted Track · 6 Discover Start free trial $10 i…" at bounding box center [540, 296] width 1081 height 594
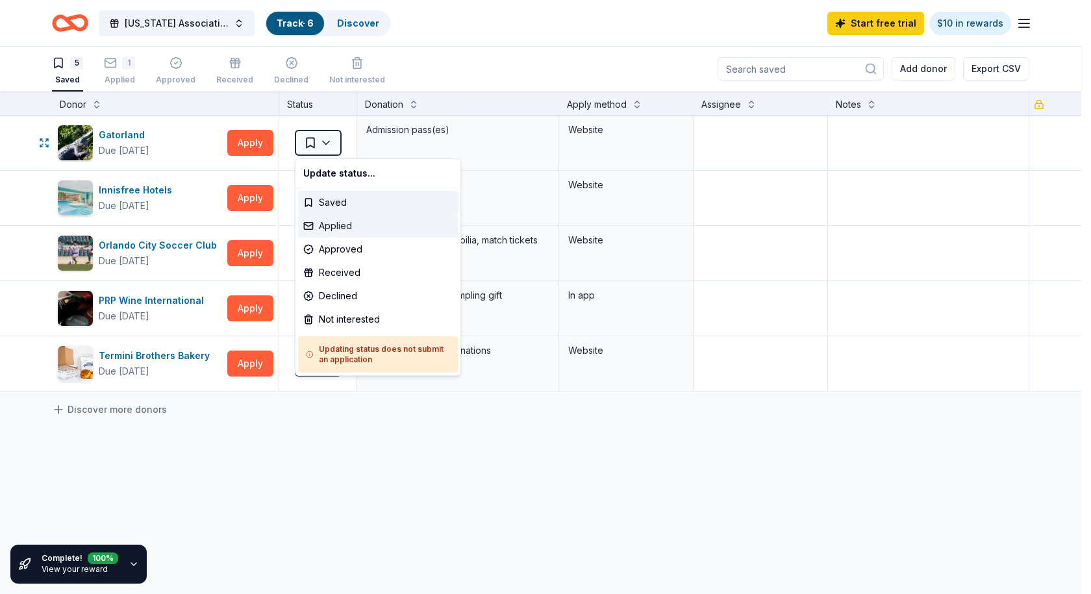
click at [340, 223] on div "Applied" at bounding box center [378, 225] width 160 height 23
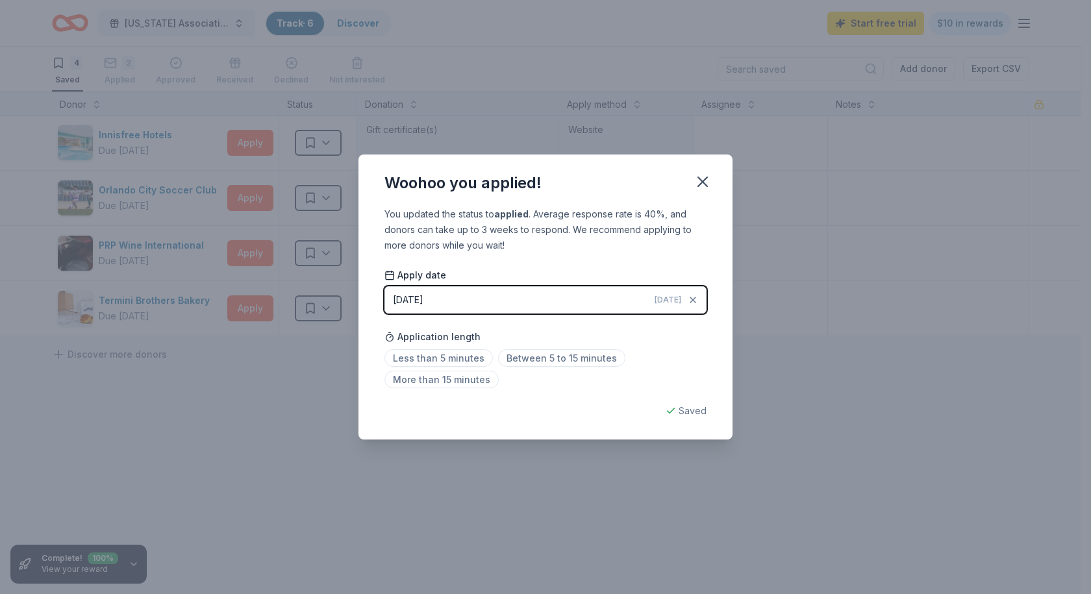
click at [458, 293] on button "[DATE] [DATE]" at bounding box center [545, 299] width 322 height 27
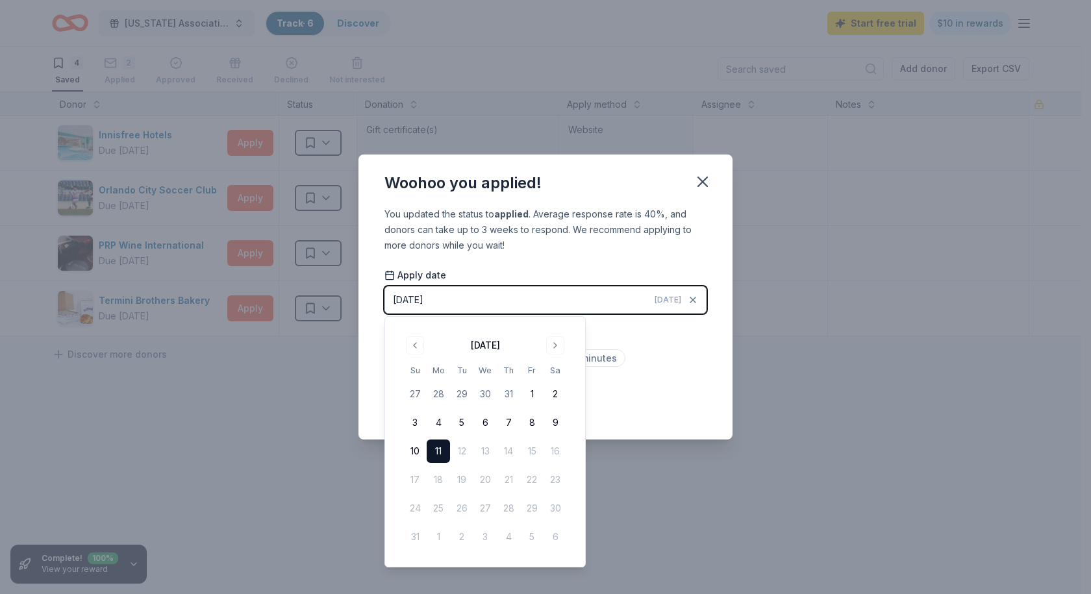
click at [438, 448] on button "11" at bounding box center [438, 451] width 23 height 23
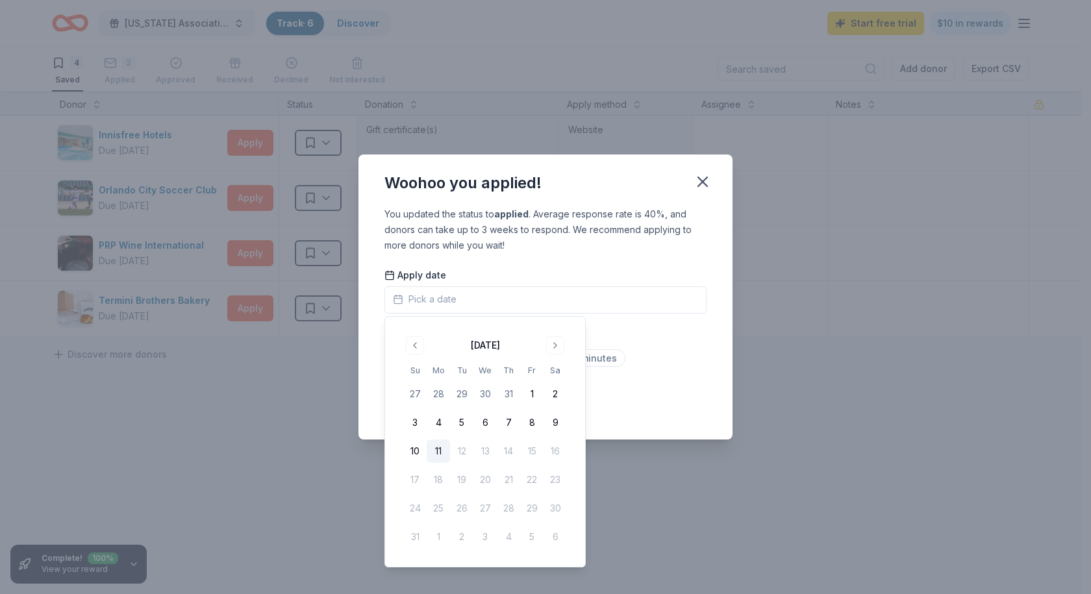
click at [702, 187] on icon "button" at bounding box center [702, 182] width 18 height 18
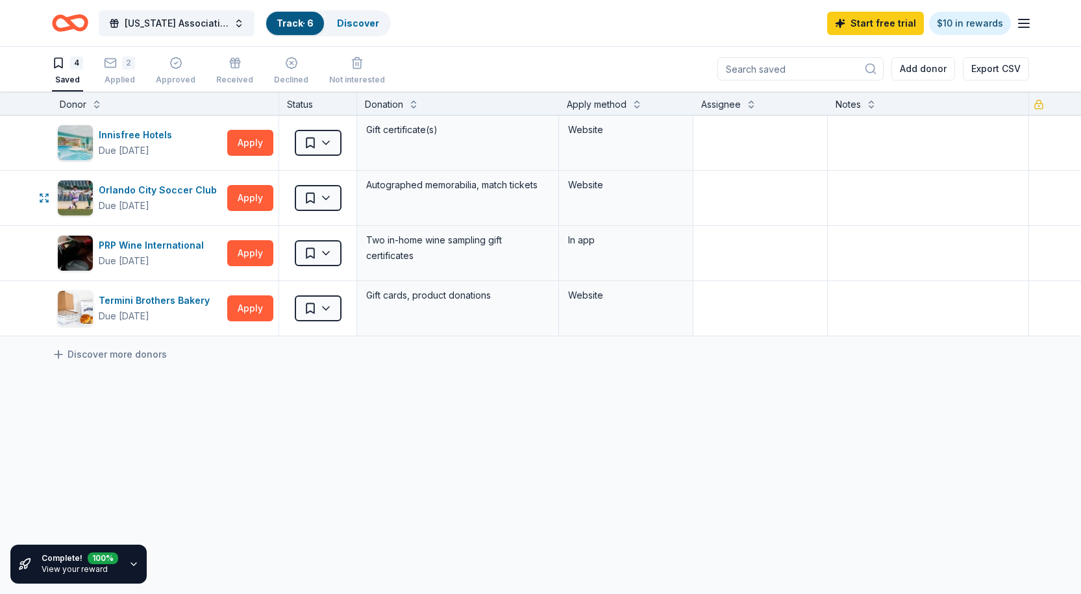
click at [314, 200] on html "[US_STATE] Association for the Gifted Track · 6 Discover Start free trial $10 i…" at bounding box center [540, 296] width 1081 height 594
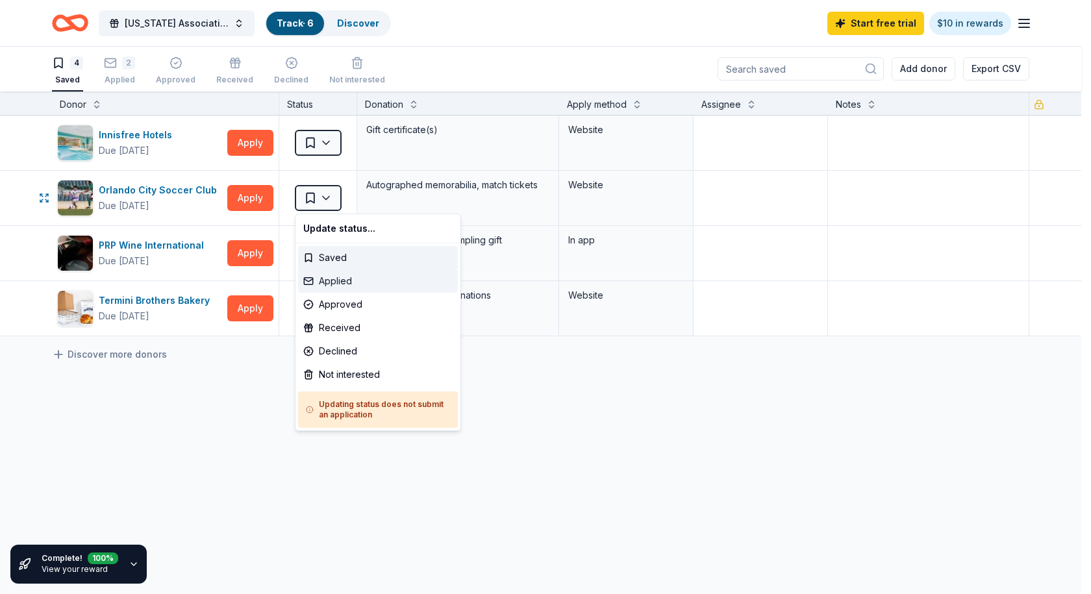
click at [334, 276] on div "Applied" at bounding box center [378, 280] width 160 height 23
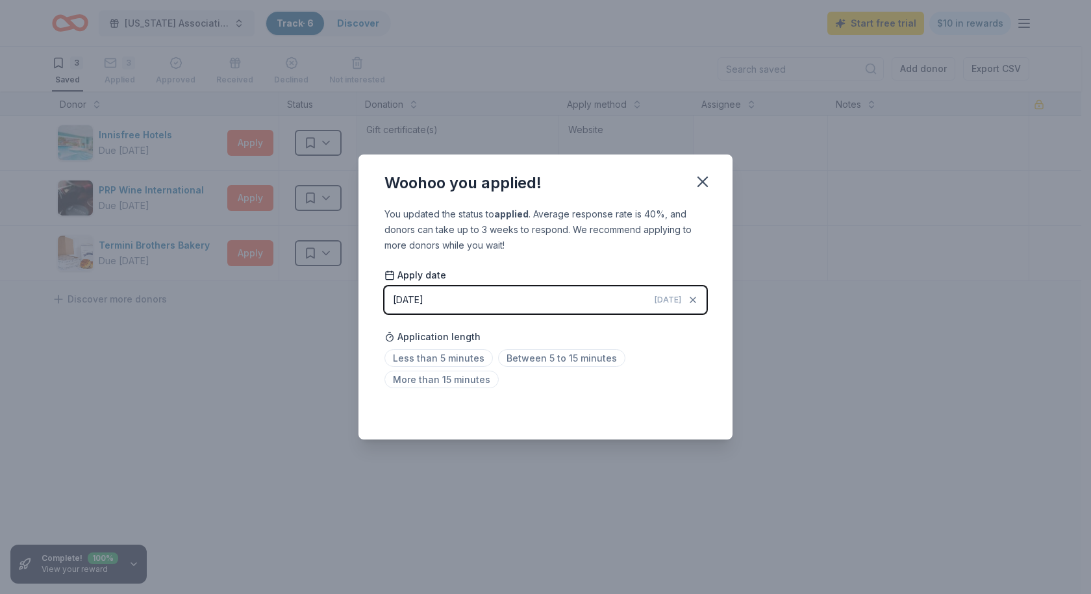
click at [703, 184] on icon "button" at bounding box center [702, 182] width 18 height 18
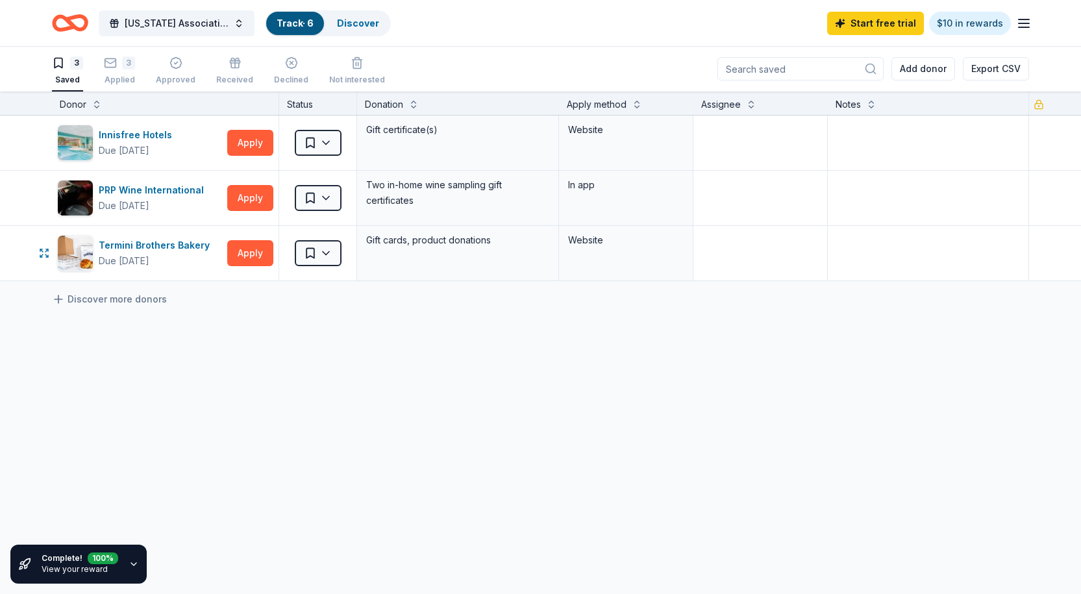
click at [249, 249] on button "Apply" at bounding box center [250, 253] width 46 height 26
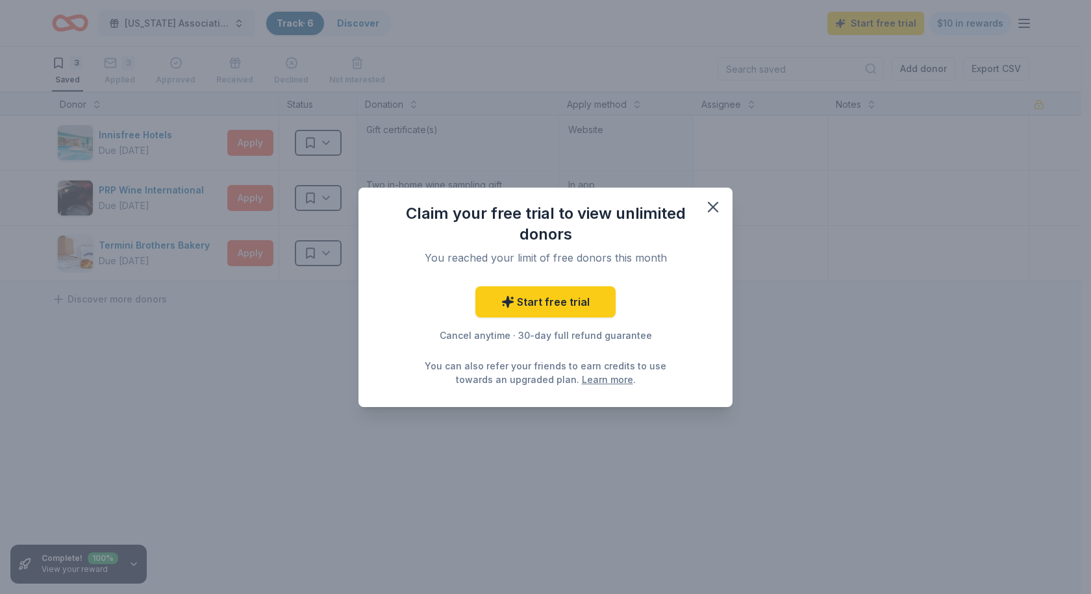
click at [713, 207] on icon "button" at bounding box center [712, 207] width 9 height 9
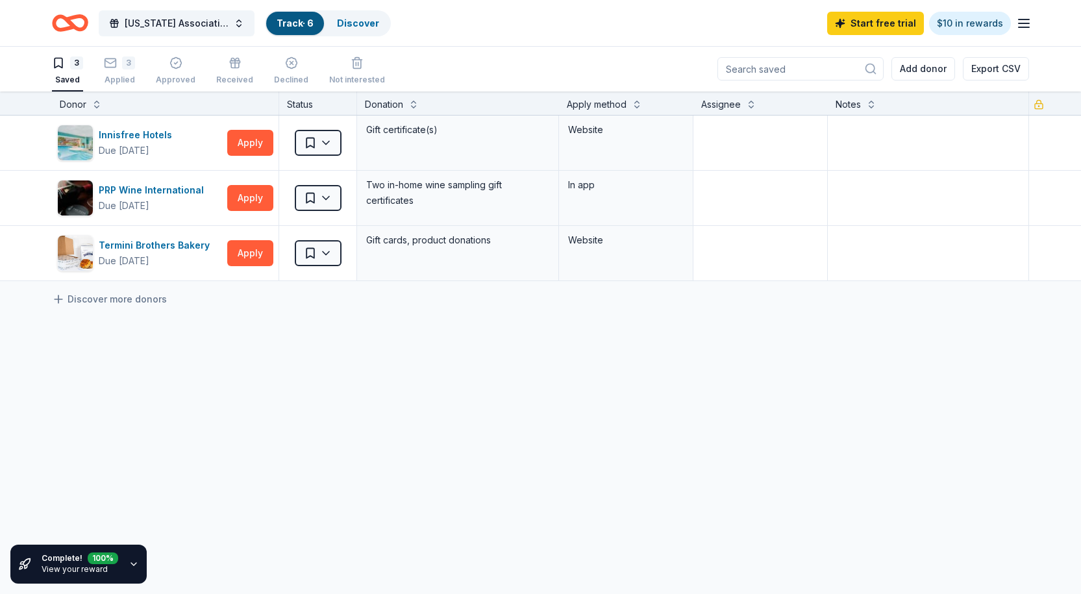
click at [653, 391] on div "Innisfree Hotels Due [DATE] Apply Saved Gift certificate(s) Website PRP Wine In…" at bounding box center [540, 321] width 1081 height 410
click at [348, 19] on link "Discover" at bounding box center [358, 23] width 42 height 11
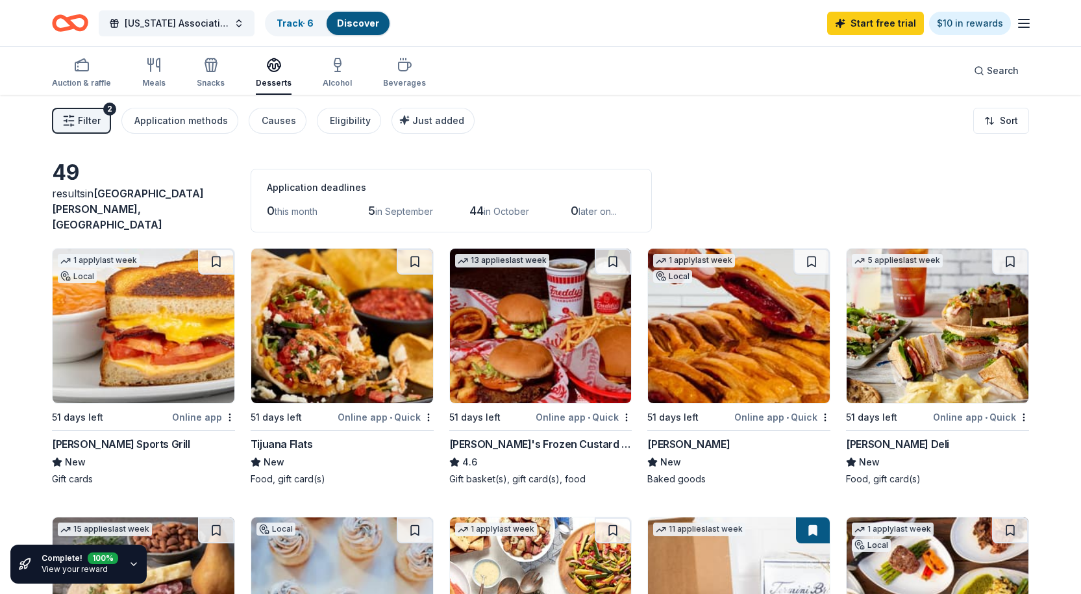
click at [153, 72] on icon "button" at bounding box center [154, 65] width 16 height 16
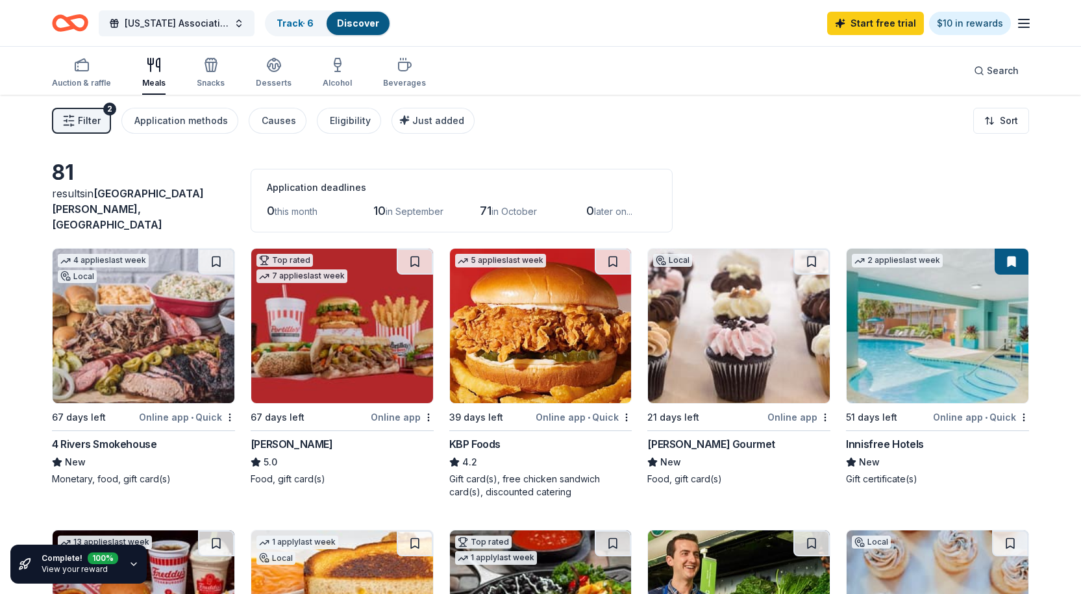
click at [404, 121] on div "Just added" at bounding box center [434, 121] width 60 height 16
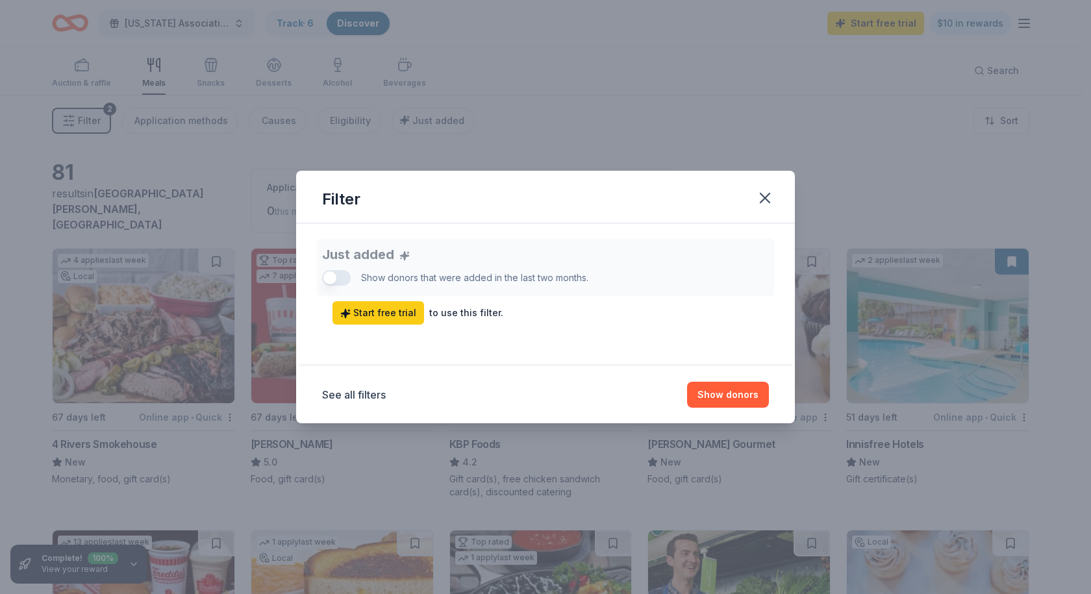
click at [345, 279] on div "Just added Show donors that were added in the last two months. Start free trial…" at bounding box center [545, 282] width 447 height 86
click at [758, 203] on icon "button" at bounding box center [765, 198] width 18 height 18
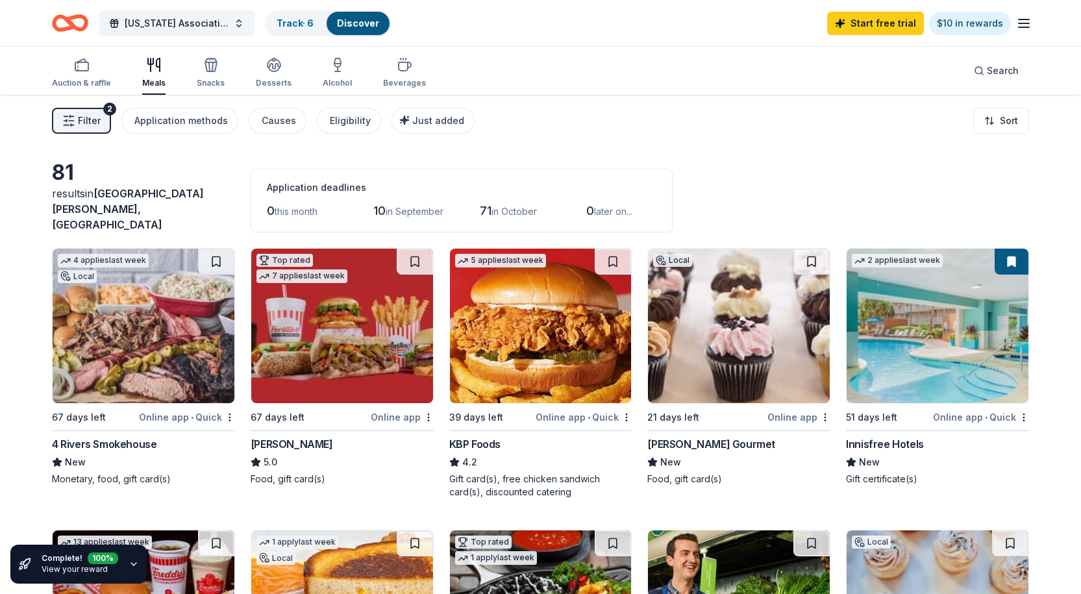
click at [740, 168] on div "81 results in [GEOGRAPHIC_DATA][PERSON_NAME], [GEOGRAPHIC_DATA] Application dea…" at bounding box center [540, 196] width 977 height 73
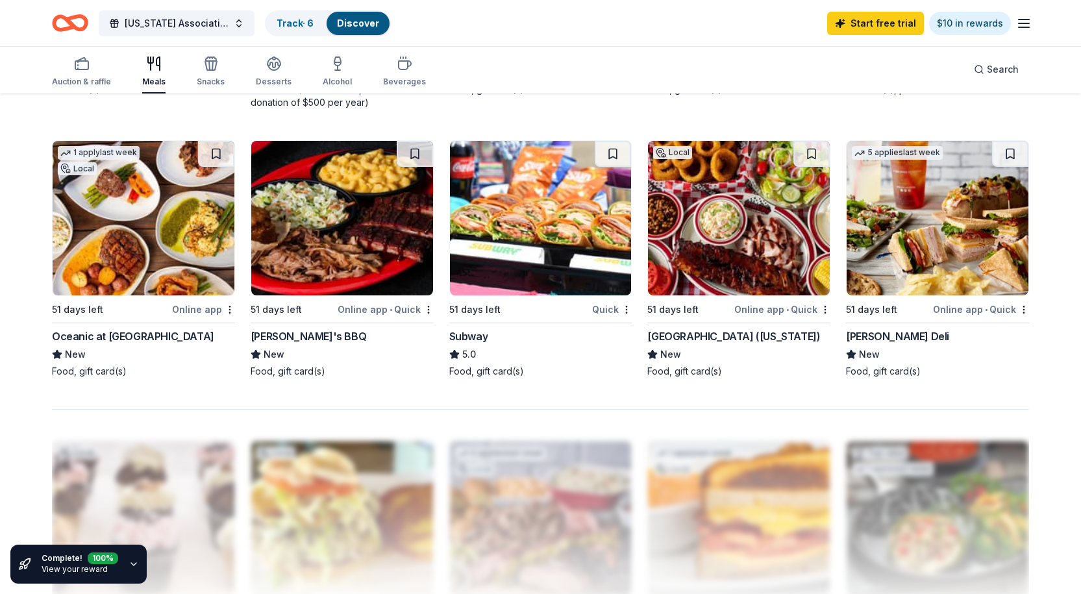
scroll to position [941, 0]
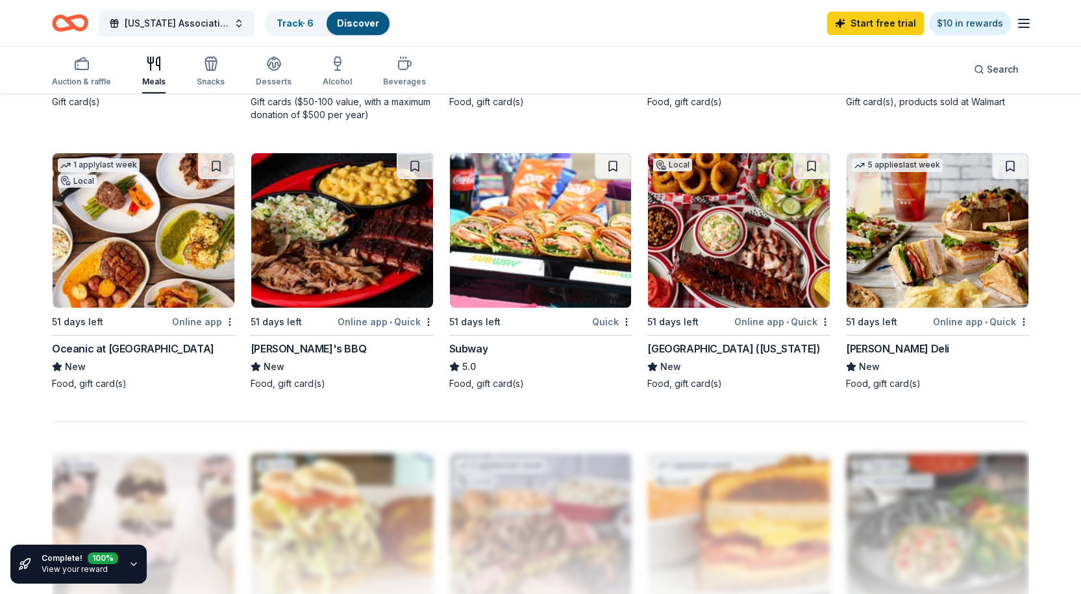
click at [462, 341] on div "Subway" at bounding box center [468, 349] width 39 height 16
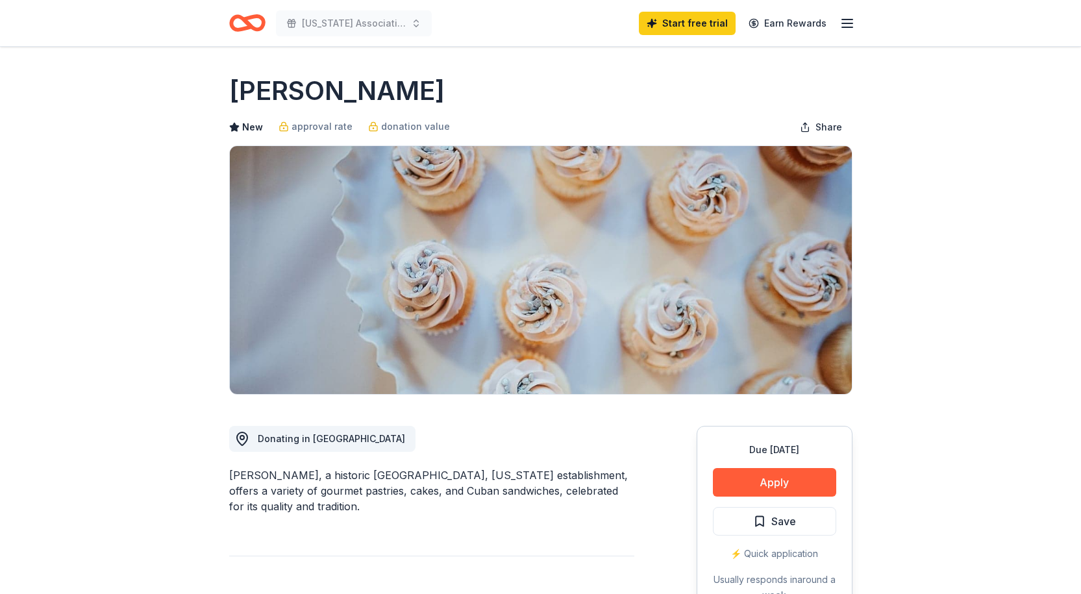
click at [758, 488] on button "Apply" at bounding box center [774, 482] width 123 height 29
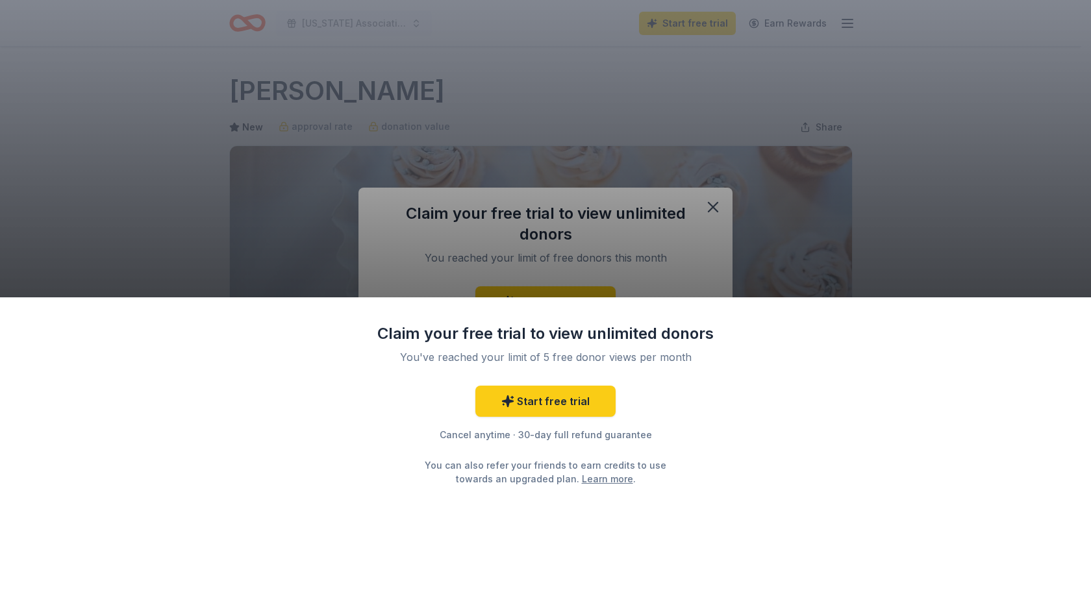
click at [711, 201] on div "Claim your free trial to view unlimited donors You've reached your limit of 5 f…" at bounding box center [545, 297] width 1091 height 594
click at [562, 259] on div "Claim your free trial to view unlimited donors You've reached your limit of 5 f…" at bounding box center [545, 297] width 1091 height 594
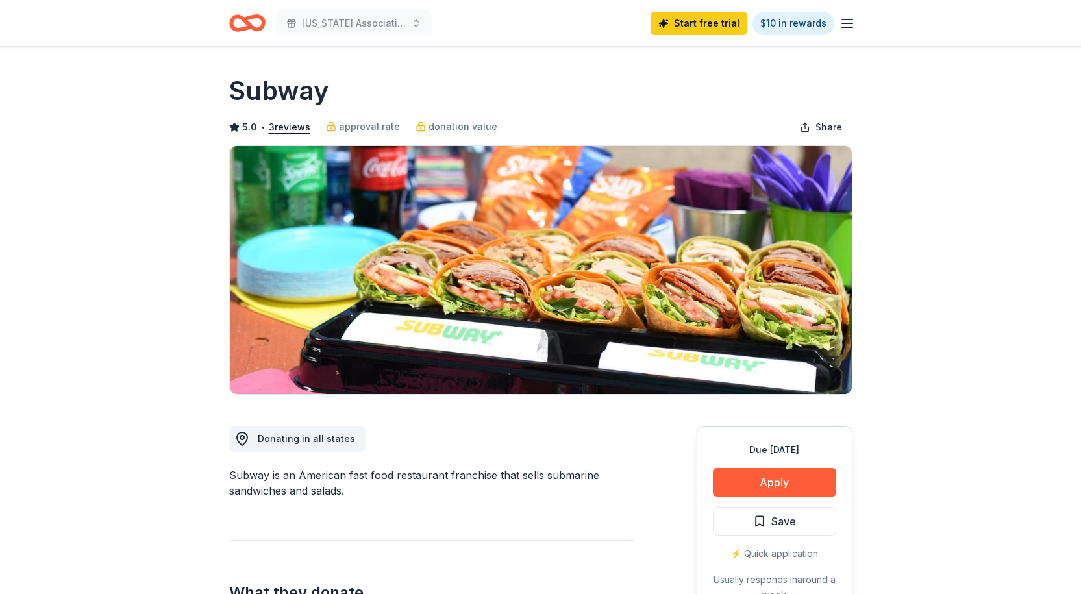
click at [758, 478] on button "Apply" at bounding box center [774, 482] width 123 height 29
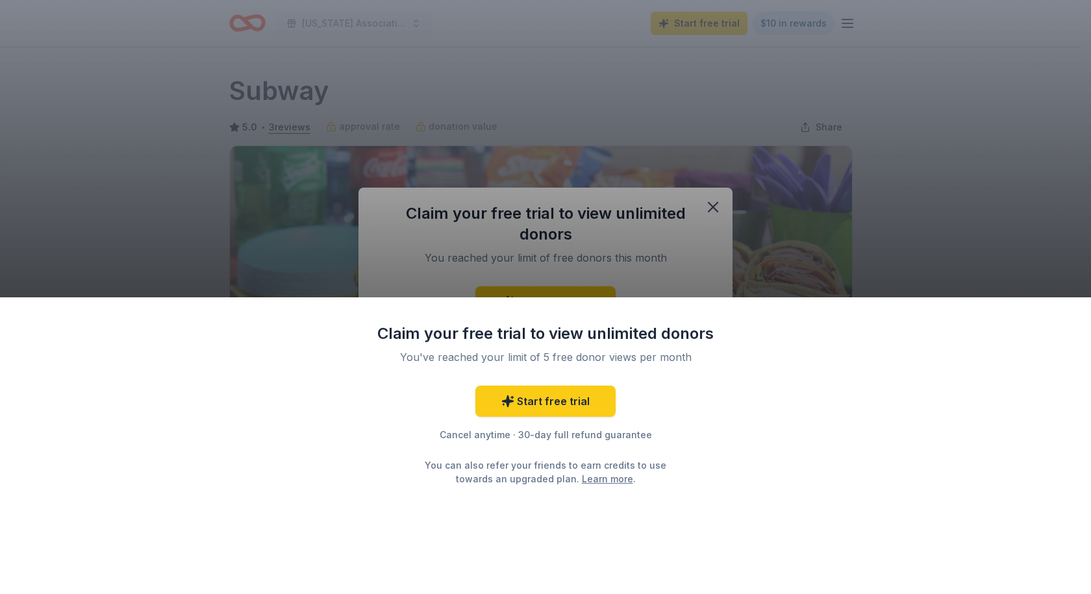
click at [714, 200] on div "Claim your free trial to view unlimited donors You've reached your limit of 5 f…" at bounding box center [545, 297] width 1091 height 594
